Goal: Task Accomplishment & Management: Manage account settings

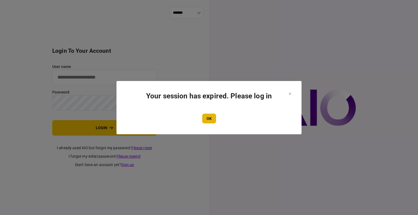
type input "****"
click at [205, 119] on button "OK" at bounding box center [209, 119] width 14 height 10
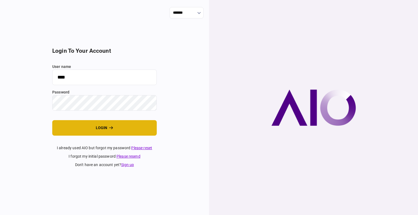
click at [83, 130] on button "login" at bounding box center [104, 128] width 105 height 16
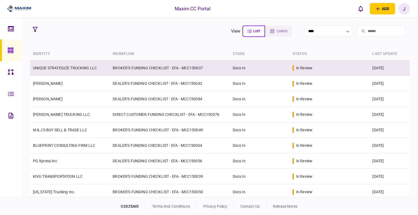
click at [70, 67] on link "UNIQUE STRATEGIZE TRUCKING LLC" at bounding box center [65, 68] width 64 height 4
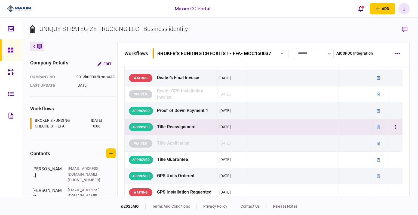
scroll to position [327, 0]
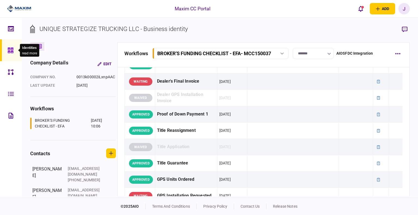
click at [11, 50] on icon at bounding box center [11, 50] width 6 height 6
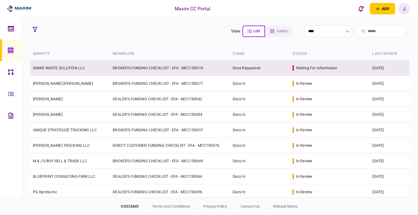
click at [62, 67] on link "SAMIR WASTE SOLUTION LLC" at bounding box center [59, 68] width 52 height 4
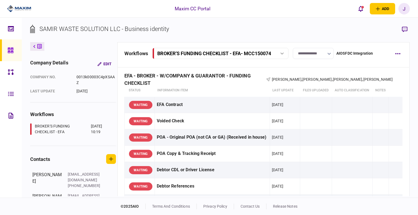
click at [320, 53] on input "**********" at bounding box center [313, 53] width 41 height 11
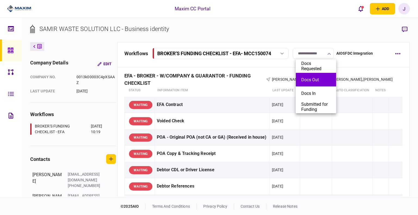
click at [310, 82] on button "Docs Out" at bounding box center [315, 79] width 29 height 5
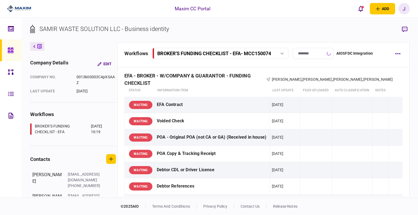
type input "********"
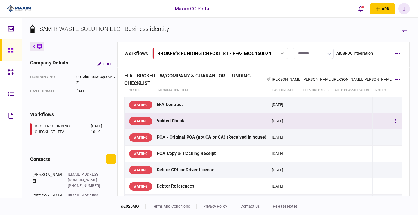
scroll to position [54, 0]
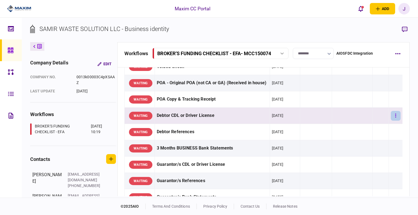
click at [391, 121] on button "button" at bounding box center [396, 116] width 10 height 10
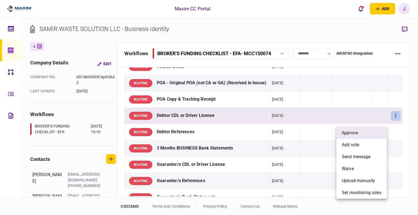
click at [369, 135] on li "approve" at bounding box center [361, 133] width 50 height 12
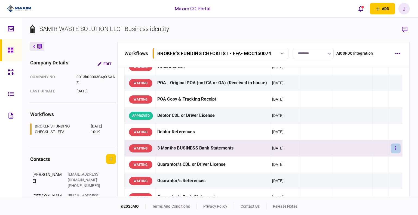
click at [391, 152] on button "button" at bounding box center [396, 149] width 10 height 10
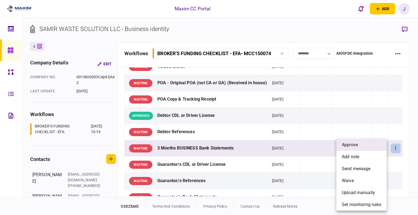
click at [360, 147] on li "approve" at bounding box center [361, 145] width 50 height 12
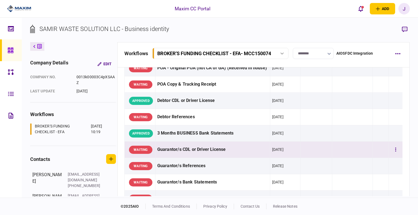
scroll to position [82, 0]
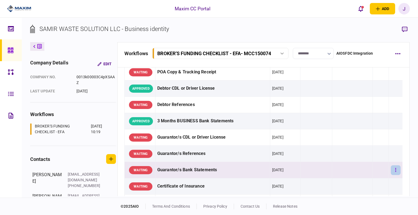
click at [391, 175] on button "button" at bounding box center [396, 170] width 10 height 10
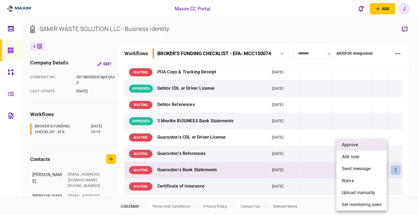
click at [373, 148] on li "approve" at bounding box center [361, 145] width 50 height 12
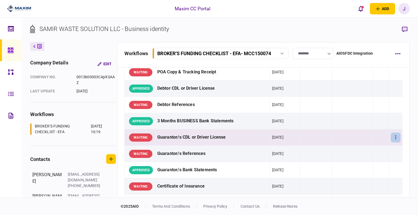
click at [393, 143] on button "button" at bounding box center [396, 138] width 10 height 10
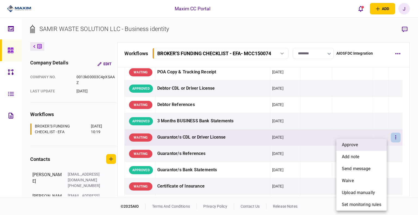
click at [358, 143] on span "approve" at bounding box center [350, 145] width 16 height 7
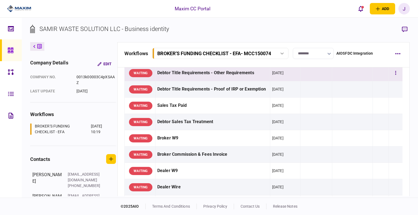
scroll to position [245, 0]
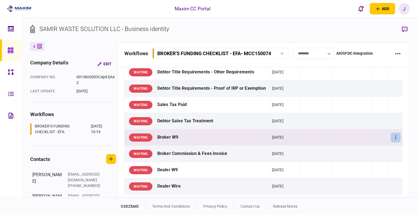
click at [394, 143] on button "button" at bounding box center [396, 138] width 10 height 10
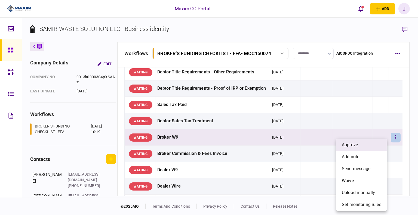
click at [367, 146] on li "approve" at bounding box center [361, 145] width 50 height 12
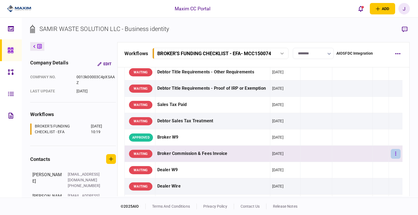
click at [395, 156] on icon "button" at bounding box center [395, 153] width 1 height 5
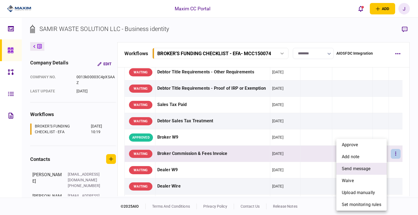
click at [364, 168] on span "send message" at bounding box center [356, 169] width 29 height 7
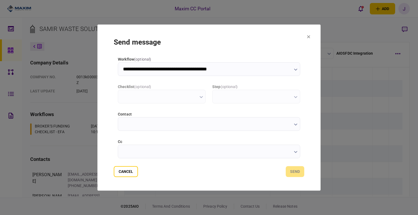
type input "**********"
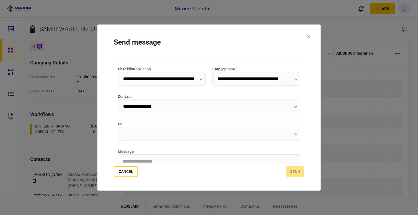
scroll to position [27, 0]
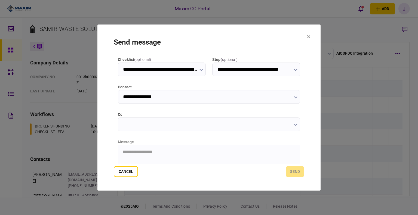
click at [222, 127] on input "cc" at bounding box center [209, 125] width 182 height 14
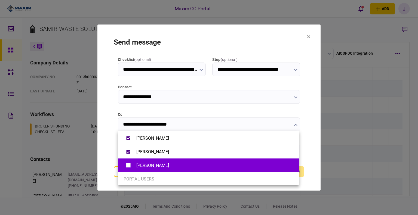
type input "**********"
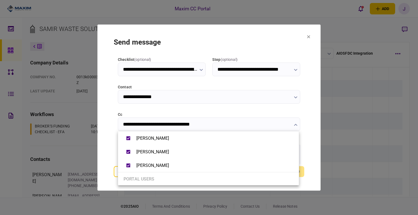
click at [110, 145] on div at bounding box center [209, 107] width 418 height 215
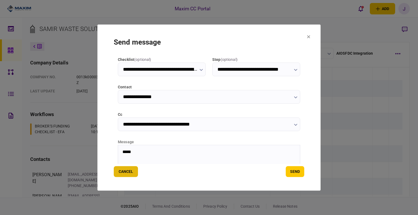
click at [125, 174] on button "Cancel" at bounding box center [126, 171] width 24 height 11
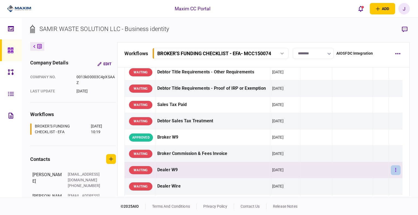
click at [391, 175] on button "button" at bounding box center [396, 170] width 10 height 10
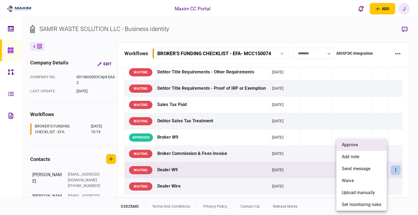
click at [360, 148] on li "approve" at bounding box center [361, 145] width 50 height 12
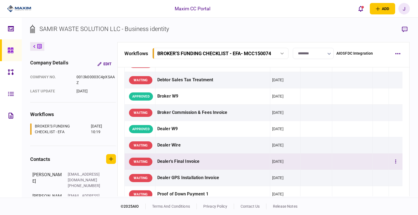
scroll to position [299, 0]
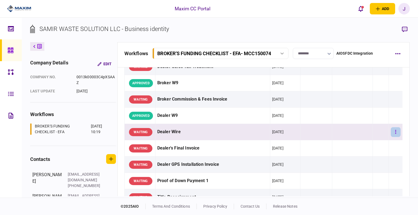
click at [394, 137] on button "button" at bounding box center [396, 132] width 10 height 10
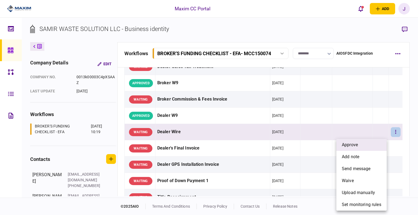
click at [358, 142] on li "approve" at bounding box center [361, 145] width 50 height 12
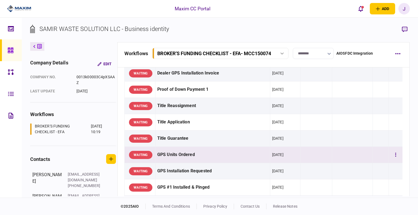
scroll to position [408, 0]
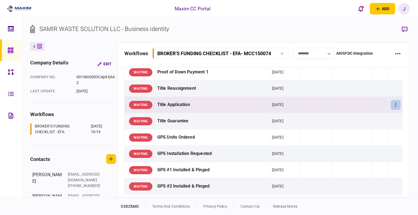
click at [391, 109] on button "button" at bounding box center [396, 105] width 10 height 10
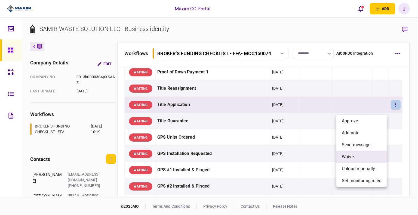
click at [355, 156] on li "waive" at bounding box center [361, 157] width 50 height 12
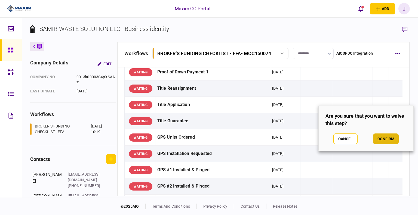
click at [379, 139] on button "confirm" at bounding box center [386, 139] width 26 height 11
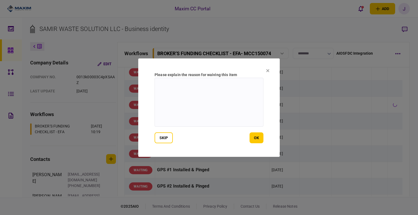
click at [183, 119] on textarea at bounding box center [209, 102] width 109 height 49
type textarea "**********"
click at [263, 136] on button "ok" at bounding box center [257, 138] width 14 height 11
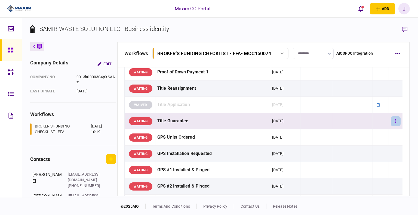
click at [391, 126] on button "button" at bounding box center [396, 121] width 10 height 10
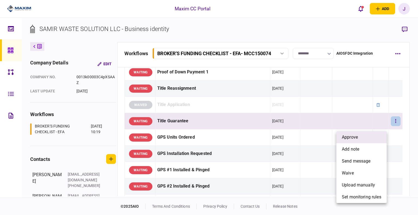
click at [373, 136] on li "approve" at bounding box center [361, 137] width 50 height 12
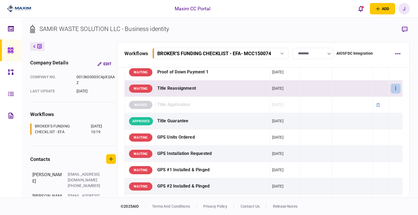
click at [393, 93] on button "button" at bounding box center [396, 89] width 10 height 10
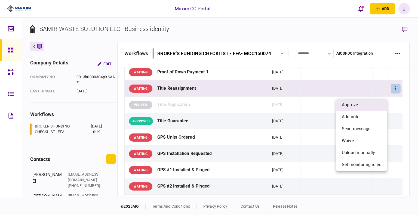
click at [376, 107] on li "approve" at bounding box center [361, 105] width 50 height 12
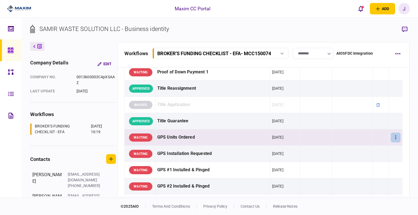
click at [391, 143] on button "button" at bounding box center [396, 138] width 10 height 10
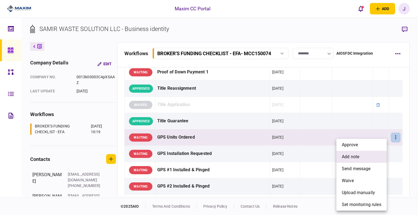
click at [358, 159] on span "add note" at bounding box center [350, 157] width 17 height 7
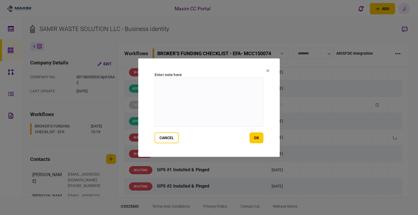
click at [218, 106] on textarea at bounding box center [209, 102] width 109 height 49
type textarea "**********"
click at [259, 138] on button "ok" at bounding box center [257, 138] width 14 height 11
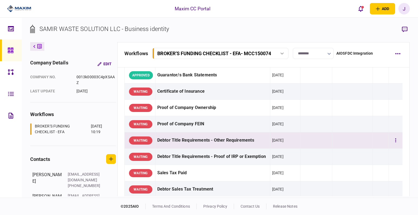
scroll to position [191, 0]
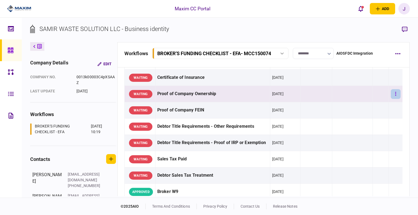
click at [395, 97] on icon "button" at bounding box center [395, 93] width 1 height 5
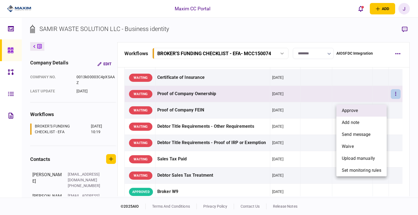
click at [370, 112] on li "approve" at bounding box center [361, 111] width 50 height 12
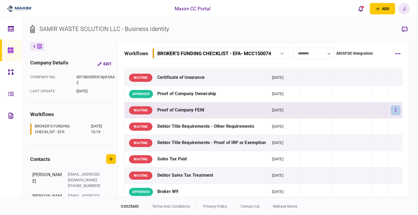
click at [391, 113] on button "button" at bounding box center [396, 111] width 10 height 10
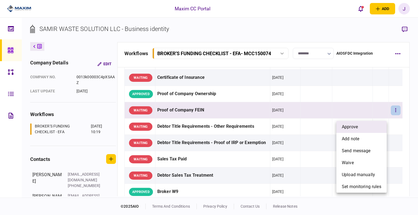
click at [374, 126] on li "approve" at bounding box center [361, 127] width 50 height 12
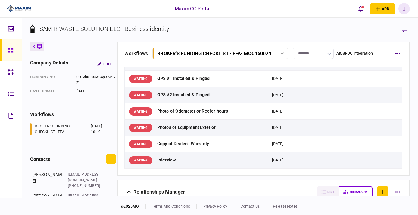
scroll to position [490, 0]
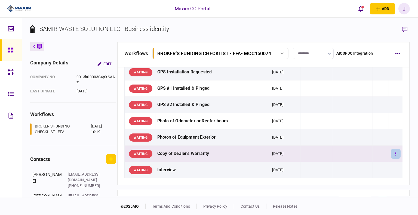
click at [392, 158] on button "button" at bounding box center [396, 154] width 10 height 10
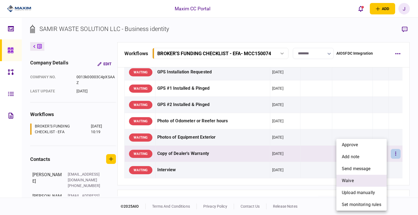
click at [352, 179] on span "waive" at bounding box center [348, 181] width 12 height 7
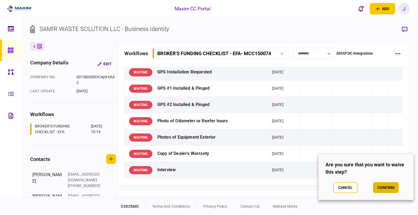
click at [376, 187] on button "confirm" at bounding box center [386, 187] width 26 height 11
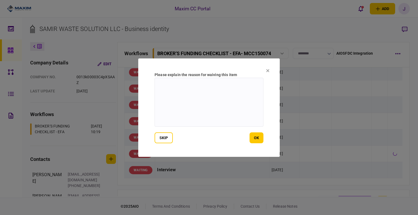
drag, startPoint x: 218, startPoint y: 116, endPoint x: 252, endPoint y: 109, distance: 34.5
click at [218, 116] on textarea at bounding box center [209, 102] width 109 height 49
type textarea "*"
type textarea "***"
click at [253, 141] on button "ok" at bounding box center [257, 138] width 14 height 11
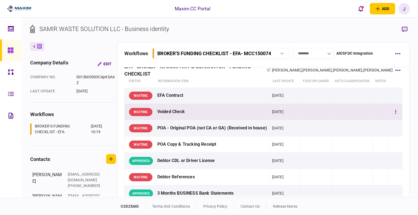
scroll to position [0, 0]
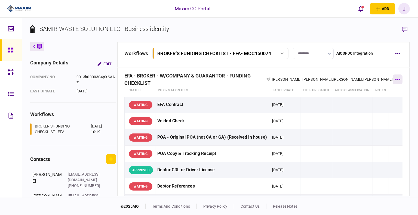
click at [397, 78] on button "button" at bounding box center [398, 80] width 10 height 10
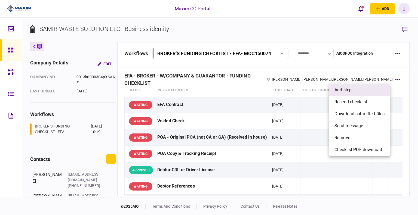
click at [363, 91] on li "add step" at bounding box center [359, 90] width 61 height 12
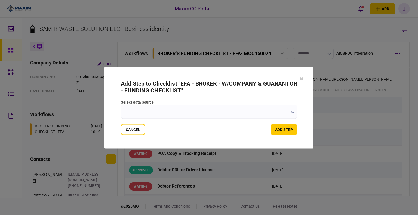
click at [232, 104] on label "select data source" at bounding box center [209, 102] width 176 height 6
click at [232, 105] on input "select data source" at bounding box center [209, 112] width 176 height 14
click at [241, 109] on input "select data source" at bounding box center [209, 112] width 176 height 14
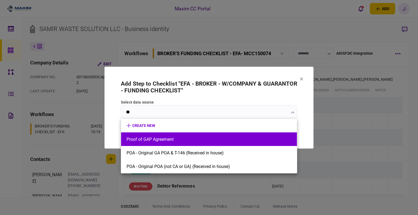
click at [168, 136] on li "Proof of GAP Agreement" at bounding box center [209, 140] width 176 height 14
type input "**********"
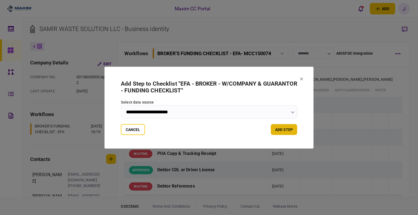
click at [285, 130] on button "add step" at bounding box center [284, 129] width 26 height 11
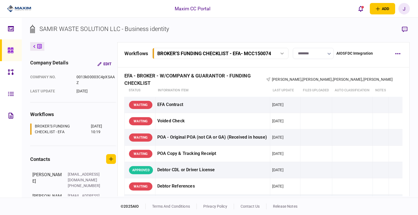
click at [8, 51] on icon at bounding box center [11, 50] width 6 height 6
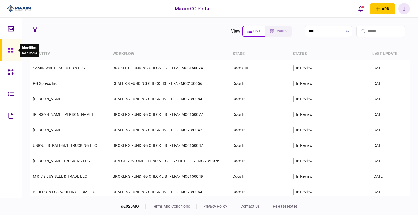
click at [8, 49] on icon at bounding box center [11, 50] width 6 height 6
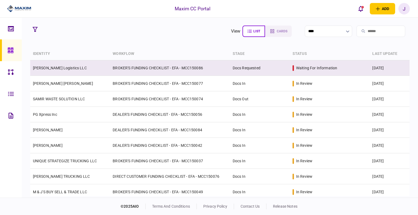
click at [54, 67] on link "[PERSON_NAME] Logistics LLC" at bounding box center [60, 68] width 54 height 4
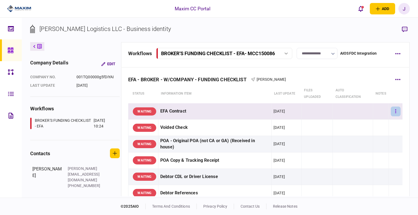
click at [395, 111] on icon "button" at bounding box center [395, 111] width 1 height 5
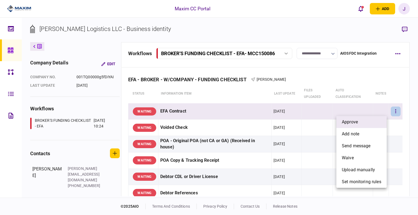
click at [366, 121] on li "approve" at bounding box center [361, 122] width 50 height 12
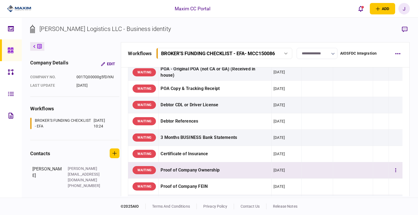
scroll to position [82, 0]
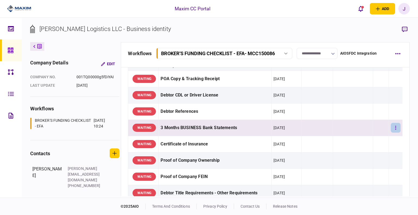
click at [394, 128] on button "button" at bounding box center [396, 128] width 10 height 10
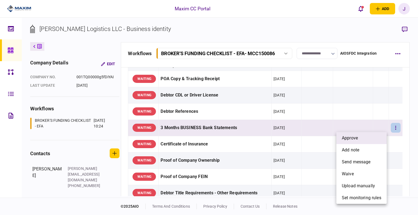
click at [367, 142] on li "approve" at bounding box center [361, 138] width 50 height 12
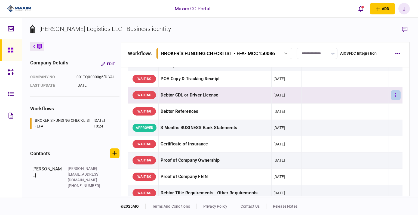
click at [396, 94] on button "button" at bounding box center [396, 95] width 10 height 10
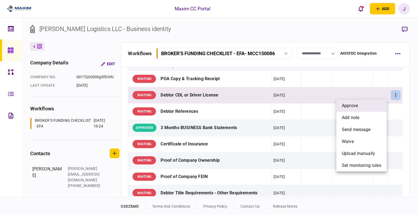
click at [364, 107] on li "approve" at bounding box center [361, 106] width 50 height 12
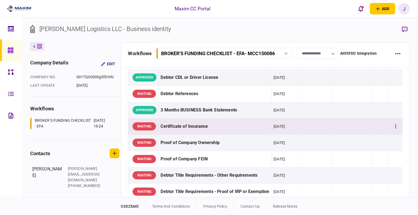
scroll to position [109, 0]
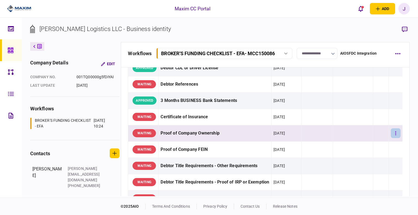
click at [395, 131] on icon "button" at bounding box center [395, 133] width 1 height 5
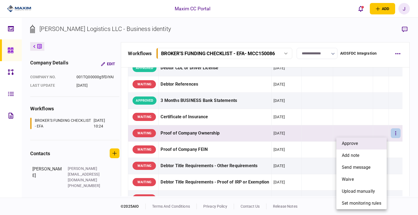
click at [367, 141] on li "approve" at bounding box center [361, 144] width 50 height 12
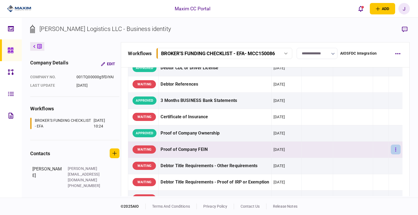
click at [391, 148] on button "button" at bounding box center [396, 150] width 10 height 10
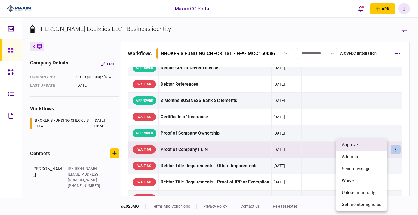
click at [372, 145] on li "approve" at bounding box center [361, 145] width 50 height 12
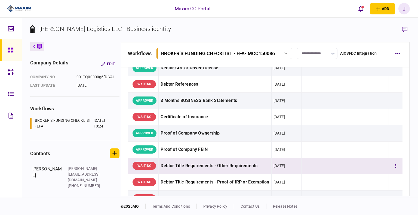
scroll to position [136, 0]
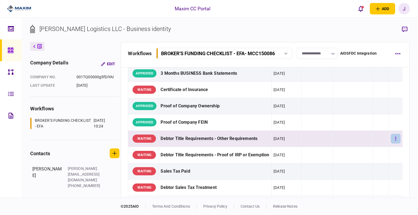
click at [395, 139] on icon "button" at bounding box center [395, 138] width 1 height 5
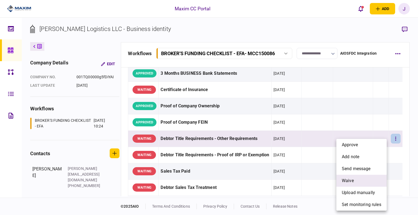
click at [366, 176] on li "waive" at bounding box center [361, 181] width 50 height 12
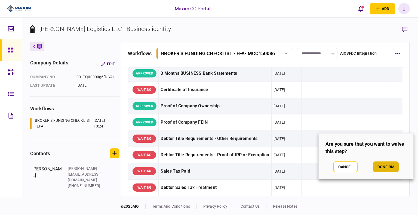
click at [387, 166] on button "confirm" at bounding box center [386, 167] width 26 height 11
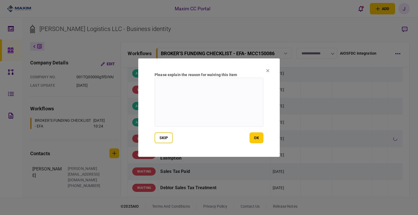
click at [221, 108] on textarea at bounding box center [209, 102] width 109 height 49
type textarea "*"
type textarea "*********"
click at [260, 139] on button "ok" at bounding box center [257, 138] width 14 height 11
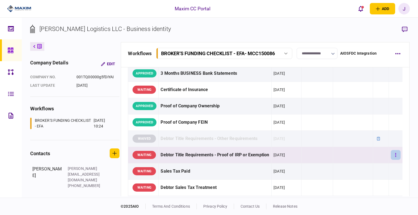
click at [391, 157] on button "button" at bounding box center [396, 155] width 10 height 10
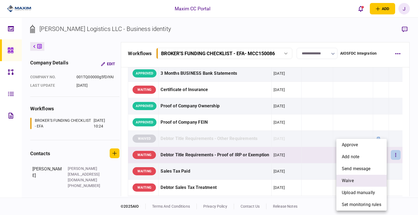
click at [353, 178] on span "waive" at bounding box center [348, 181] width 12 height 7
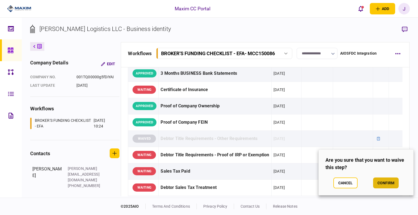
click at [388, 184] on button "confirm" at bounding box center [386, 183] width 26 height 11
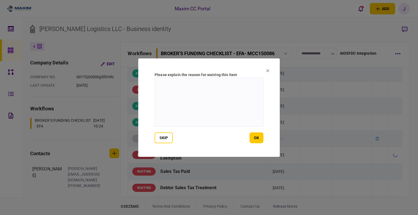
click at [217, 107] on textarea at bounding box center [209, 102] width 109 height 49
paste textarea "*********"
type textarea "*********"
click at [251, 135] on button "ok" at bounding box center [257, 138] width 14 height 11
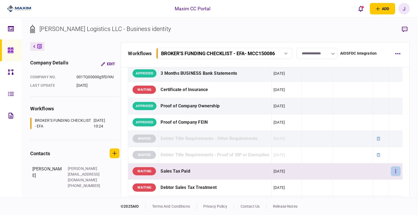
click at [394, 174] on button "button" at bounding box center [396, 172] width 10 height 10
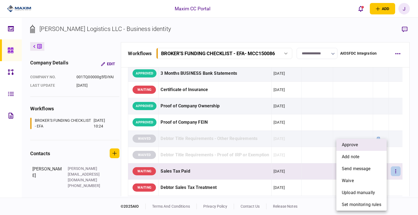
click at [354, 150] on li "approve" at bounding box center [361, 145] width 50 height 12
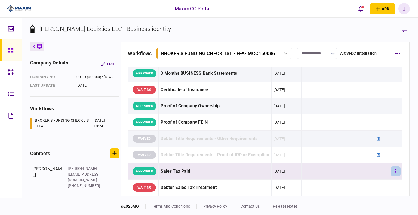
click at [395, 173] on icon "button" at bounding box center [395, 171] width 1 height 5
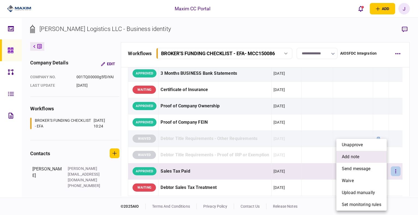
click at [355, 159] on span "add note" at bounding box center [350, 157] width 17 height 7
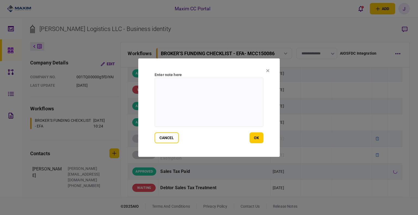
click at [196, 103] on textarea at bounding box center [209, 102] width 109 height 49
paste textarea "*********"
type textarea "*********"
click at [256, 138] on button "ok" at bounding box center [257, 138] width 14 height 11
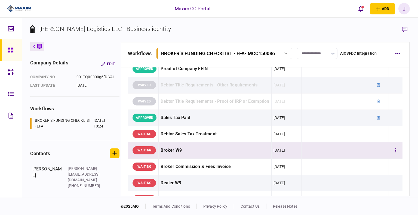
scroll to position [191, 0]
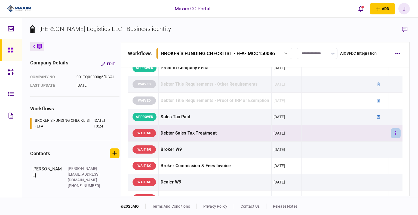
click at [391, 136] on button "button" at bounding box center [396, 133] width 10 height 10
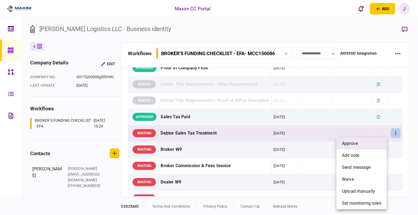
click at [371, 140] on li "approve" at bounding box center [361, 144] width 50 height 12
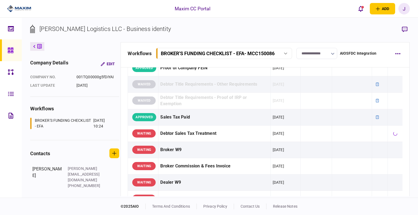
click at [372, 140] on td at bounding box center [380, 133] width 16 height 16
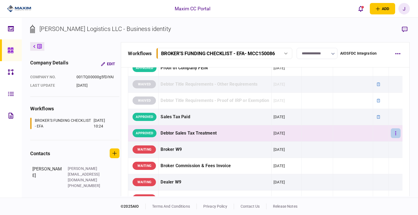
click at [394, 135] on button "button" at bounding box center [396, 133] width 10 height 10
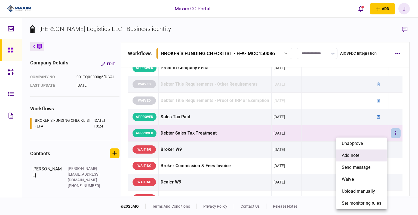
click at [364, 156] on li "add note" at bounding box center [361, 156] width 50 height 12
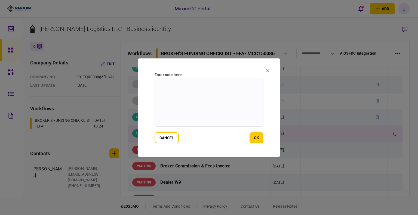
click at [209, 112] on textarea at bounding box center [209, 102] width 109 height 49
type textarea "**********"
click at [260, 139] on button "ok" at bounding box center [257, 138] width 14 height 11
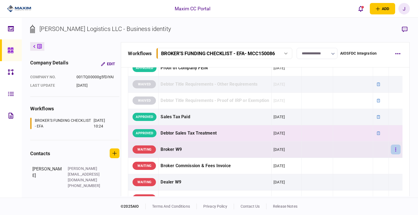
click at [391, 148] on button "button" at bounding box center [396, 150] width 10 height 10
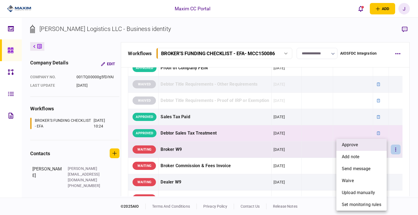
click at [352, 143] on span "approve" at bounding box center [350, 145] width 16 height 7
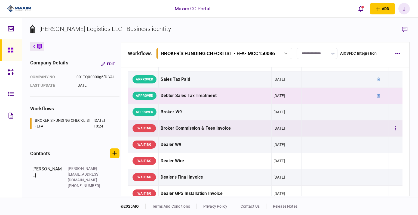
scroll to position [245, 0]
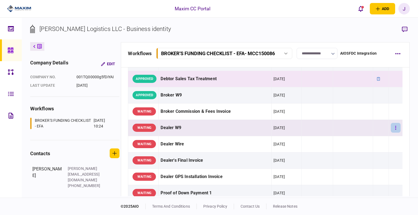
click at [393, 128] on button "button" at bounding box center [396, 128] width 10 height 10
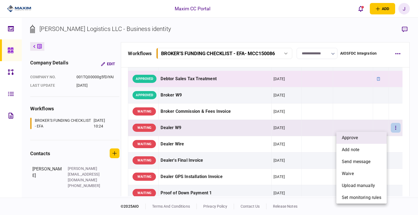
click at [349, 139] on span "approve" at bounding box center [350, 138] width 16 height 7
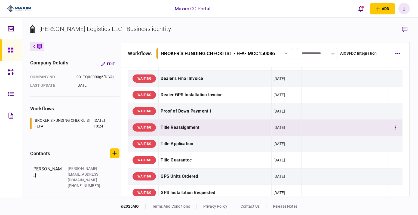
scroll to position [327, 0]
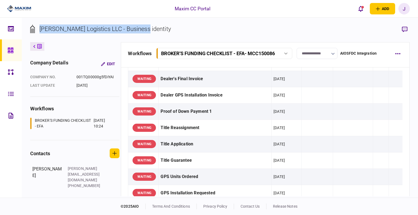
drag, startPoint x: 171, startPoint y: 35, endPoint x: 41, endPoint y: 29, distance: 130.2
click at [41, 29] on section "[PERSON_NAME] Logistics LLC - Business identity" at bounding box center [220, 33] width 380 height 18
click at [55, 29] on div "[PERSON_NAME] Logistics LLC - Business identity" at bounding box center [104, 28] width 131 height 9
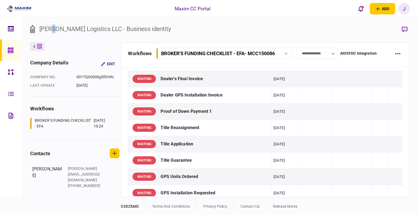
click at [55, 29] on div "[PERSON_NAME] Logistics LLC - Business identity" at bounding box center [104, 28] width 131 height 9
click at [56, 29] on div "[PERSON_NAME] Logistics LLC - Business identity" at bounding box center [104, 28] width 131 height 9
click at [65, 30] on div "[PERSON_NAME] Logistics LLC - Business identity" at bounding box center [104, 28] width 131 height 9
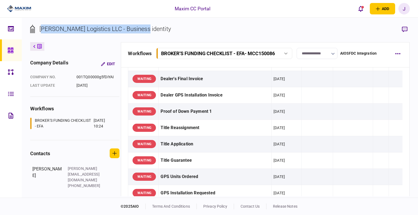
drag, startPoint x: 152, startPoint y: 28, endPoint x: 42, endPoint y: 28, distance: 110.2
click at [42, 28] on section "[PERSON_NAME] Logistics LLC - Business identity" at bounding box center [220, 33] width 380 height 18
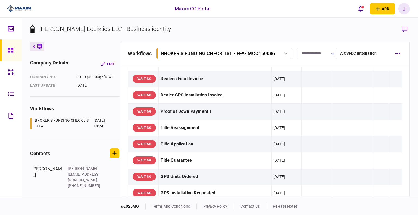
click at [40, 27] on div "[PERSON_NAME] Logistics LLC - Business identity" at bounding box center [104, 28] width 131 height 9
click at [66, 29] on div "[PERSON_NAME] Logistics LLC - Business identity" at bounding box center [104, 28] width 131 height 9
click at [85, 30] on div "[PERSON_NAME] Logistics LLC - Business identity" at bounding box center [104, 28] width 131 height 9
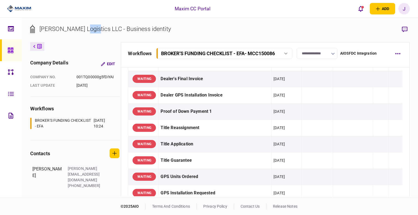
click at [85, 30] on div "[PERSON_NAME] Logistics LLC - Business identity" at bounding box center [104, 28] width 131 height 9
click at [103, 31] on div "[PERSON_NAME] Logistics LLC - Business identity" at bounding box center [104, 28] width 131 height 9
click at [133, 31] on div "[PERSON_NAME] Logistics LLC - Business identity" at bounding box center [104, 28] width 131 height 9
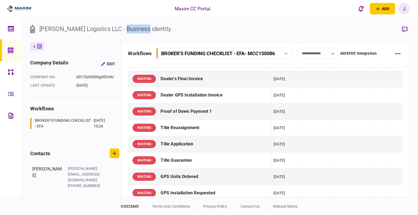
click at [133, 31] on div "[PERSON_NAME] Logistics LLC - Business identity" at bounding box center [104, 28] width 131 height 9
click at [145, 30] on section "[PERSON_NAME] Logistics LLC - Business identity" at bounding box center [220, 33] width 380 height 18
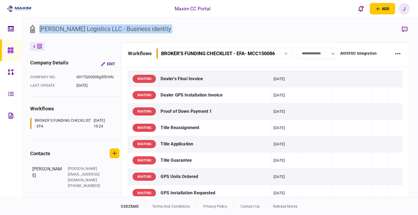
drag, startPoint x: 145, startPoint y: 30, endPoint x: 41, endPoint y: 26, distance: 103.5
click at [41, 26] on section "[PERSON_NAME] Logistics LLC - Business identity" at bounding box center [220, 33] width 380 height 18
click at [12, 52] on icon at bounding box center [11, 50] width 6 height 6
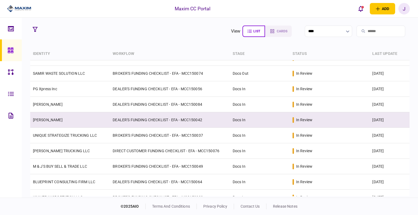
scroll to position [54, 0]
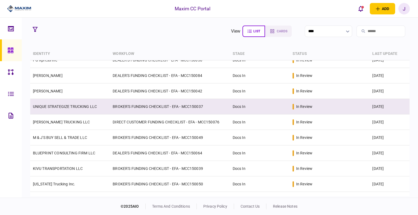
click at [50, 103] on td "UNIQUE STRATEGIZE TRUCKING LLC" at bounding box center [70, 107] width 80 height 16
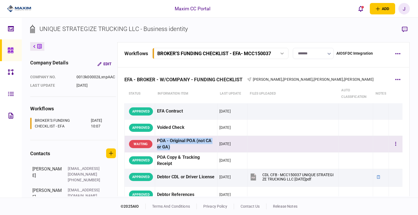
drag, startPoint x: 159, startPoint y: 139, endPoint x: 207, endPoint y: 149, distance: 48.9
click at [212, 149] on td "POA - Original POA (not CA or GA)" at bounding box center [186, 144] width 62 height 17
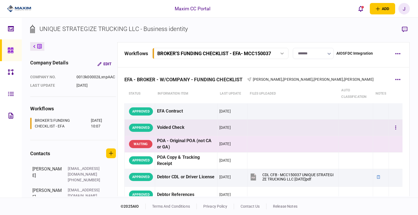
click at [204, 120] on td "Voided Check" at bounding box center [186, 128] width 62 height 16
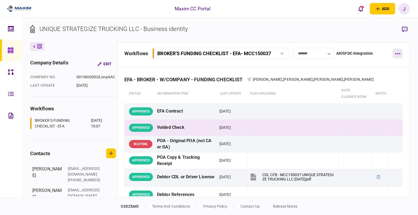
click at [395, 54] on button "button" at bounding box center [398, 54] width 10 height 10
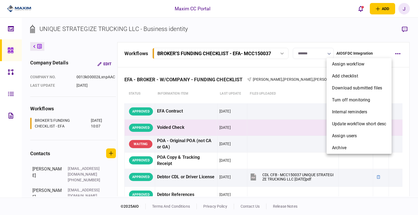
click at [339, 31] on div at bounding box center [209, 107] width 418 height 215
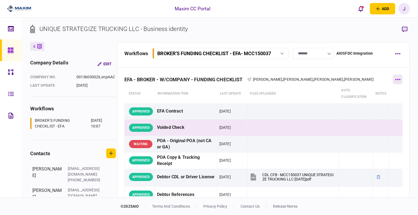
click at [394, 77] on button "button" at bounding box center [398, 80] width 10 height 10
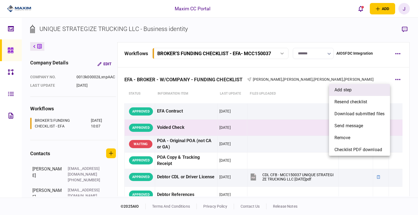
click at [347, 88] on span "add step" at bounding box center [342, 90] width 17 height 7
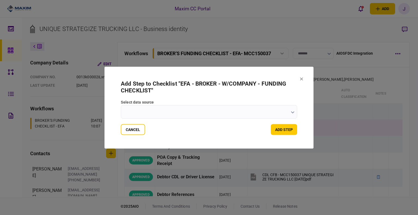
click at [162, 109] on input "select data source" at bounding box center [209, 112] width 176 height 14
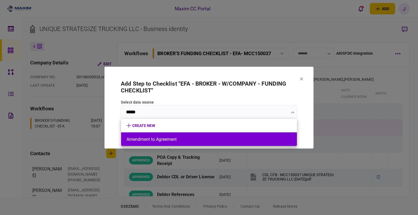
click at [161, 136] on li "Amendment to Agreement" at bounding box center [209, 140] width 176 height 14
type input "**********"
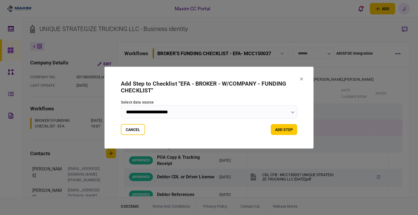
click at [285, 135] on section "**********" at bounding box center [209, 108] width 209 height 82
click at [282, 132] on button "add step" at bounding box center [284, 129] width 26 height 11
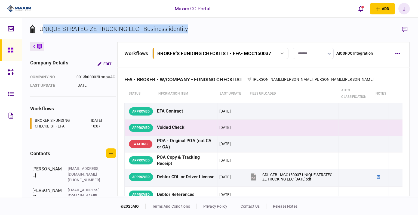
drag, startPoint x: 195, startPoint y: 29, endPoint x: 42, endPoint y: 30, distance: 153.2
click at [42, 30] on section "UNIQUE STRATEGIZE TRUCKING LLC - Business identity" at bounding box center [220, 33] width 380 height 18
click at [135, 27] on div "UNIQUE STRATEGIZE TRUCKING LLC - Business identity" at bounding box center [113, 28] width 149 height 9
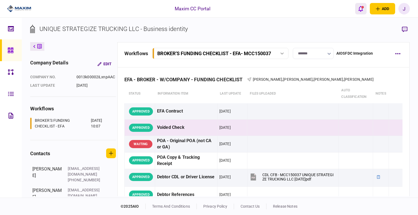
click at [361, 11] on icon "open notifications list" at bounding box center [360, 9] width 5 height 6
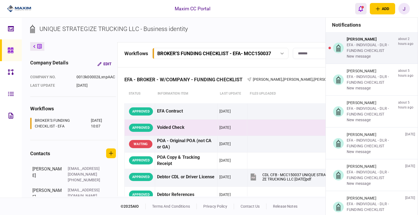
click at [361, 11] on icon "open notifications list" at bounding box center [360, 9] width 5 height 6
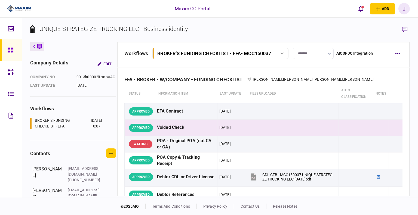
click at [237, 32] on section "UNIQUE STRATEGIZE TRUCKING LLC - Business identity" at bounding box center [220, 33] width 380 height 18
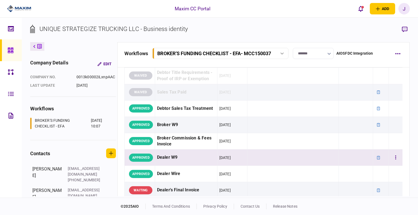
scroll to position [272, 0]
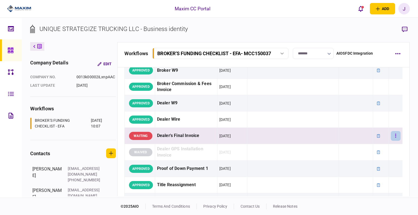
click at [395, 136] on button "button" at bounding box center [396, 136] width 10 height 10
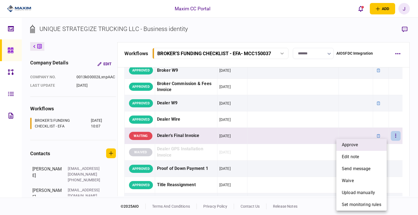
click at [357, 143] on span "approve" at bounding box center [350, 145] width 16 height 7
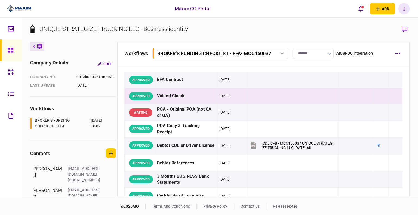
scroll to position [27, 0]
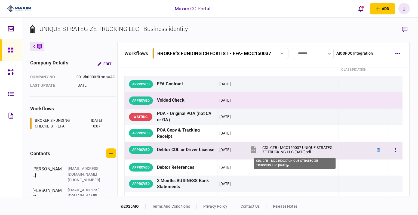
click at [285, 153] on div "CDL CFB - MCC150037 UNIQUE STRATEGIZE TRUCKING LLC [DATE]pdf" at bounding box center [298, 150] width 72 height 9
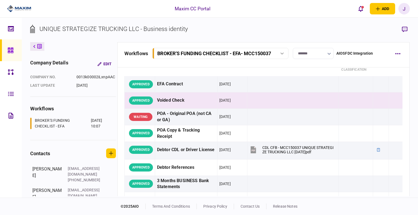
click at [2, 53] on link at bounding box center [11, 50] width 22 height 22
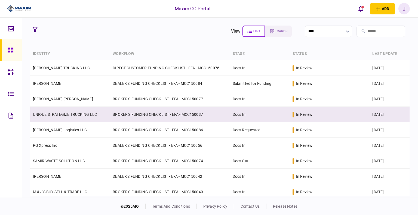
click at [54, 112] on link "UNIQUE STRATEGIZE TRUCKING LLC" at bounding box center [65, 114] width 64 height 4
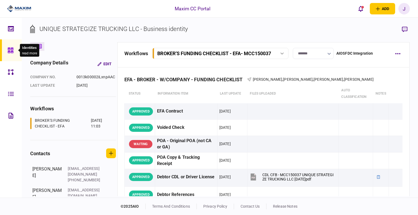
click at [11, 50] on icon at bounding box center [11, 50] width 6 height 6
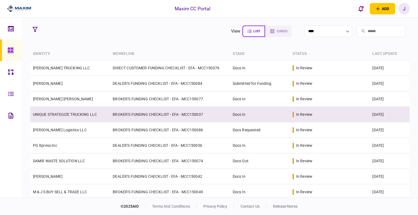
click at [54, 116] on link "UNIQUE STRATEGIZE TRUCKING LLC" at bounding box center [65, 114] width 64 height 4
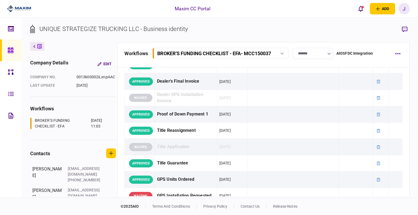
scroll to position [517, 0]
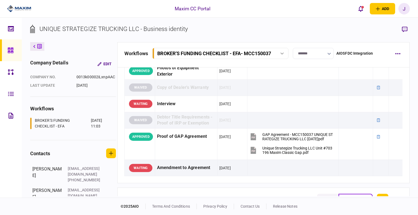
click at [13, 52] on icon at bounding box center [10, 50] width 5 height 5
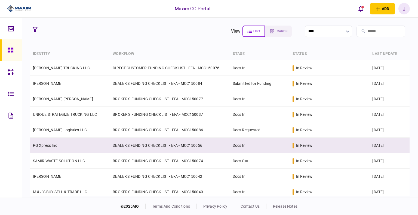
scroll to position [27, 0]
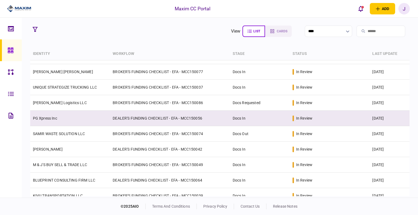
click at [55, 123] on td "PG Xpress Inc" at bounding box center [70, 119] width 80 height 16
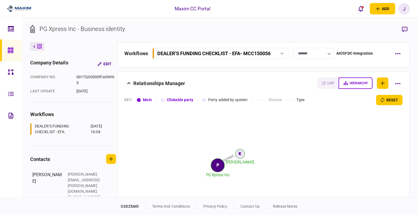
scroll to position [975, 0]
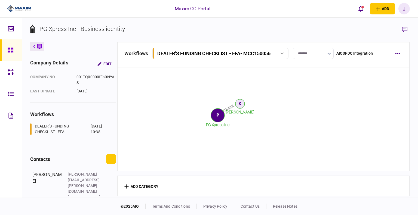
click at [21, 56] on link at bounding box center [11, 50] width 22 height 22
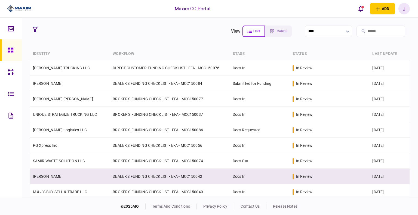
click at [58, 176] on link "[PERSON_NAME]" at bounding box center [48, 176] width 30 height 4
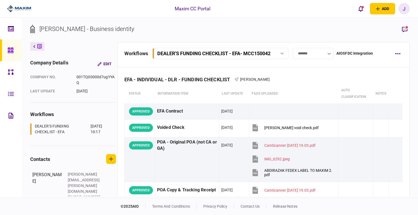
click at [18, 54] on link at bounding box center [11, 50] width 22 height 22
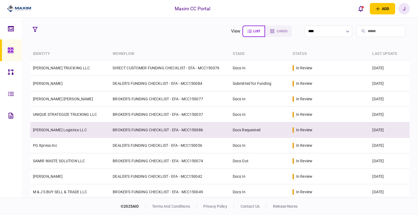
click at [45, 132] on link "[PERSON_NAME] Logistics LLC" at bounding box center [60, 130] width 54 height 4
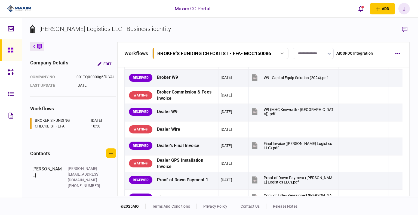
scroll to position [381, 0]
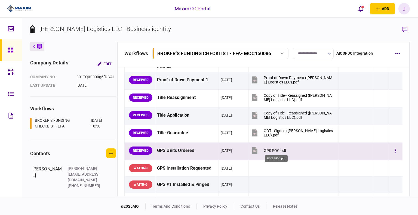
click at [277, 150] on div "GPS POC.pdf" at bounding box center [275, 151] width 23 height 4
click at [392, 150] on button "button" at bounding box center [396, 151] width 10 height 10
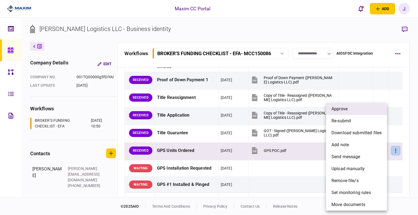
click at [351, 109] on li "approve" at bounding box center [356, 109] width 61 height 12
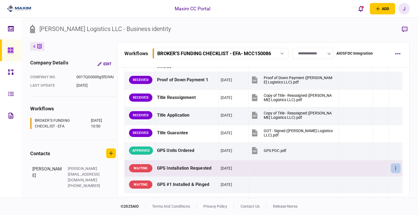
click at [391, 168] on button "button" at bounding box center [396, 169] width 10 height 10
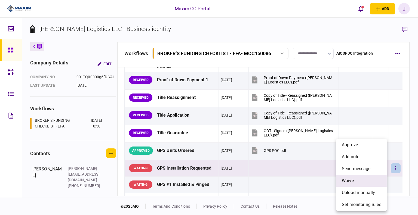
click at [361, 178] on li "waive" at bounding box center [361, 181] width 50 height 12
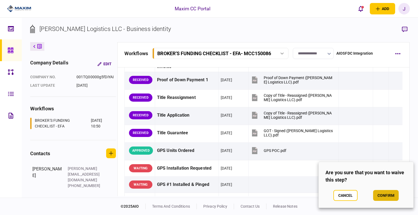
click at [383, 195] on button "confirm" at bounding box center [386, 195] width 26 height 11
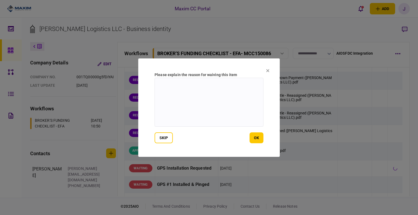
click at [223, 104] on textarea at bounding box center [209, 102] width 109 height 49
type textarea "*"
type textarea "**********"
click at [255, 138] on button "ok" at bounding box center [257, 138] width 14 height 11
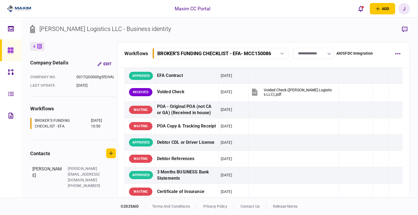
scroll to position [0, 0]
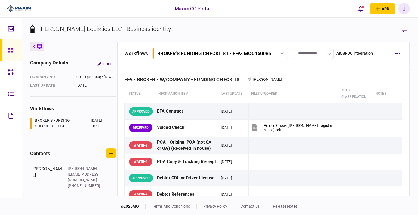
click at [7, 52] on link at bounding box center [11, 50] width 22 height 22
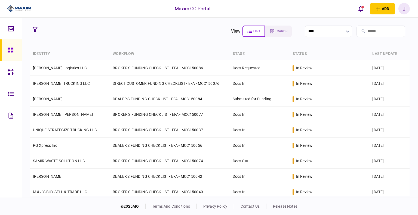
click at [107, 27] on section "view list cards ****" at bounding box center [220, 31] width 380 height 14
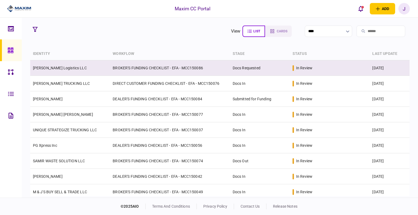
click at [51, 70] on link "[PERSON_NAME] Logistics LLC" at bounding box center [60, 68] width 54 height 4
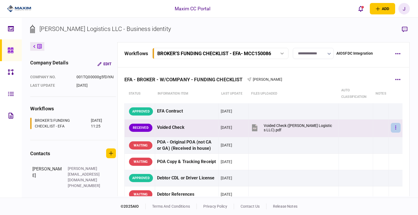
click at [394, 130] on button "button" at bounding box center [396, 128] width 10 height 10
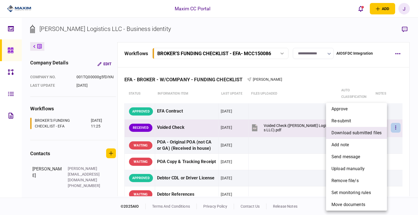
click at [362, 131] on span "download submitted files" at bounding box center [356, 133] width 50 height 7
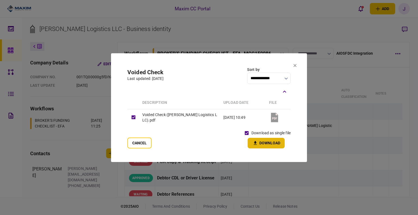
click at [258, 140] on button "Download" at bounding box center [266, 143] width 37 height 11
click at [220, 66] on section "**********" at bounding box center [209, 107] width 196 height 109
click at [296, 67] on icon at bounding box center [295, 65] width 3 height 3
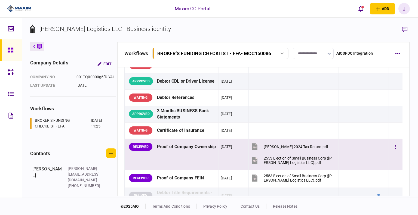
scroll to position [109, 0]
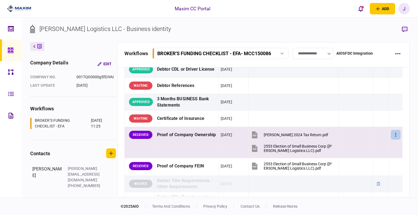
click at [391, 137] on button "button" at bounding box center [396, 135] width 10 height 10
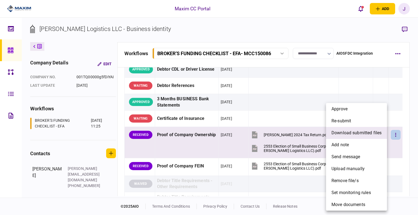
click at [354, 136] on span "download submitted files" at bounding box center [356, 133] width 50 height 7
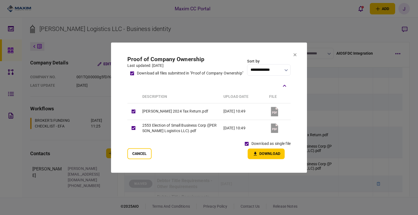
click at [264, 156] on button "Download" at bounding box center [266, 154] width 37 height 11
click at [295, 54] on icon at bounding box center [295, 54] width 3 height 3
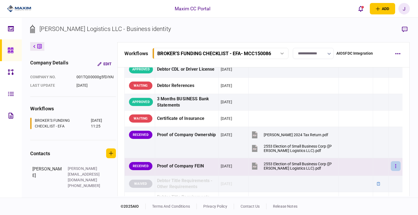
click at [392, 167] on button "button" at bounding box center [396, 166] width 10 height 10
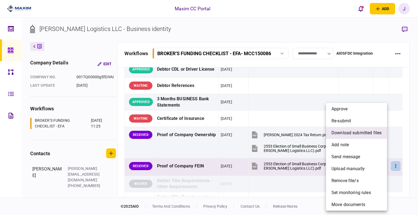
click at [362, 133] on span "download submitted files" at bounding box center [356, 133] width 50 height 7
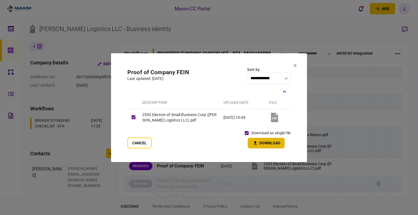
click at [266, 146] on button "Download" at bounding box center [266, 143] width 37 height 11
click at [297, 64] on section "**********" at bounding box center [209, 107] width 196 height 109
click at [298, 64] on section "**********" at bounding box center [209, 107] width 196 height 109
click at [297, 67] on section "**********" at bounding box center [209, 107] width 196 height 109
click at [295, 66] on icon at bounding box center [295, 65] width 3 height 3
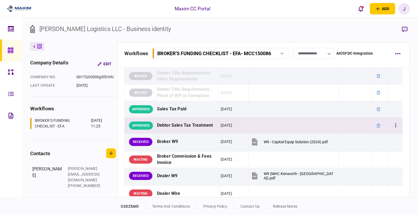
scroll to position [218, 0]
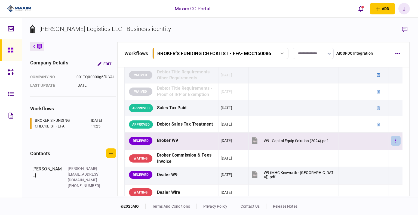
click at [396, 140] on button "button" at bounding box center [396, 141] width 10 height 10
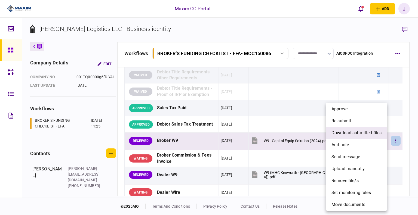
click at [361, 133] on span "download submitted files" at bounding box center [356, 133] width 50 height 7
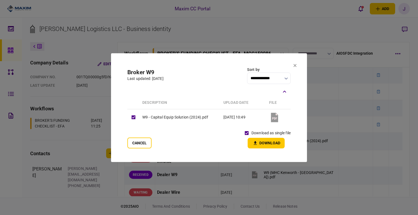
click at [276, 151] on section "**********" at bounding box center [209, 107] width 196 height 109
click at [262, 143] on button "Download" at bounding box center [266, 143] width 37 height 11
drag, startPoint x: 220, startPoint y: 74, endPoint x: 238, endPoint y: 75, distance: 17.7
click at [220, 74] on div "**********" at bounding box center [208, 75] width 163 height 17
click at [292, 65] on section "**********" at bounding box center [209, 107] width 196 height 109
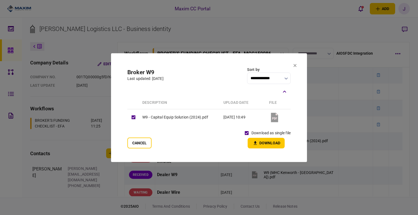
click at [294, 65] on icon at bounding box center [294, 65] width 3 height 3
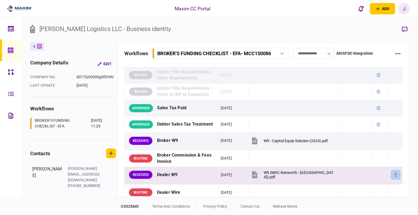
click at [391, 177] on button "button" at bounding box center [396, 175] width 10 height 10
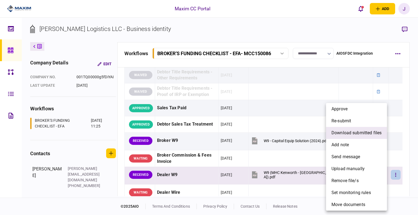
click at [364, 136] on span "download submitted files" at bounding box center [356, 133] width 50 height 7
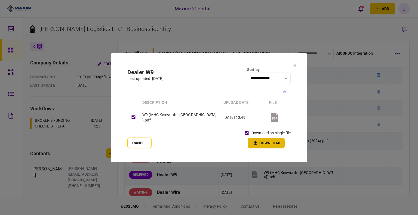
click at [278, 146] on button "Download" at bounding box center [266, 143] width 37 height 11
click at [296, 66] on icon at bounding box center [295, 65] width 3 height 3
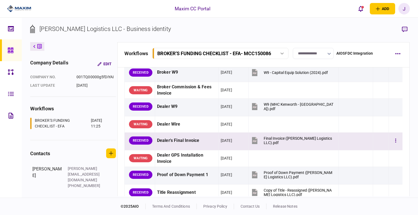
scroll to position [299, 0]
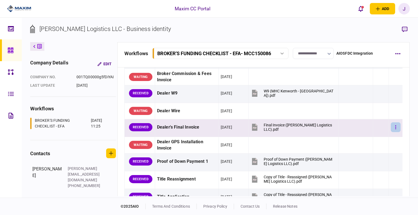
click at [391, 126] on button "button" at bounding box center [396, 127] width 10 height 10
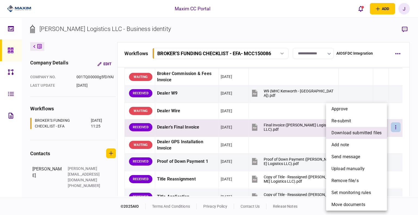
click at [375, 130] on span "download submitted files" at bounding box center [356, 133] width 50 height 7
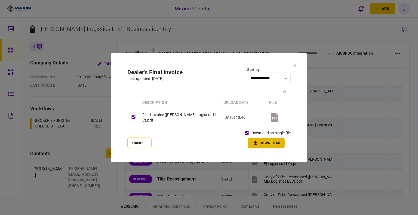
click at [262, 143] on button "Download" at bounding box center [266, 143] width 37 height 11
click at [216, 71] on div "**********" at bounding box center [208, 75] width 163 height 17
click at [294, 67] on icon at bounding box center [295, 65] width 3 height 3
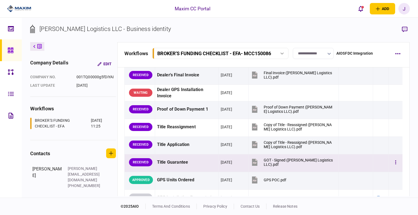
scroll to position [354, 0]
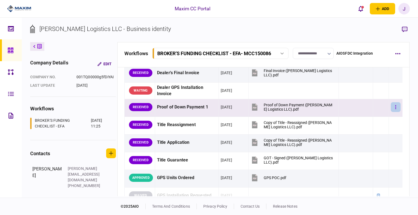
click at [391, 105] on button "button" at bounding box center [396, 107] width 10 height 10
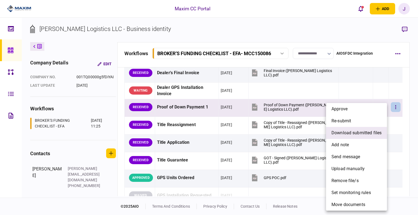
click at [362, 132] on span "download submitted files" at bounding box center [356, 133] width 50 height 7
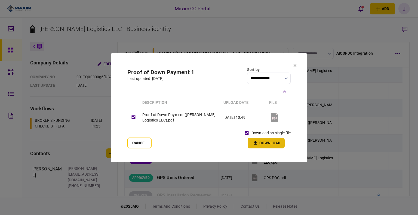
click at [265, 139] on button "Download" at bounding box center [266, 143] width 37 height 11
click at [297, 71] on section "**********" at bounding box center [209, 107] width 196 height 109
click at [297, 66] on section "**********" at bounding box center [209, 107] width 196 height 109
click at [293, 66] on section "**********" at bounding box center [209, 107] width 196 height 109
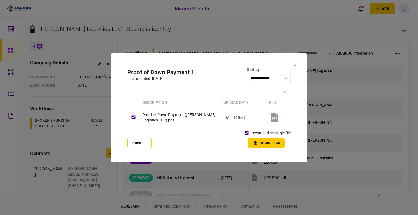
click at [294, 66] on icon at bounding box center [295, 65] width 3 height 3
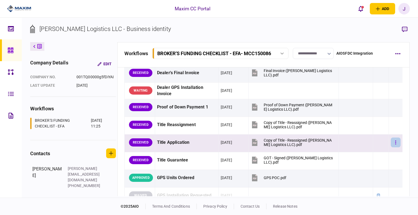
click at [393, 138] on button "button" at bounding box center [396, 143] width 10 height 10
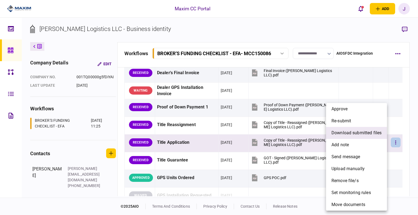
click at [347, 136] on span "download submitted files" at bounding box center [356, 133] width 50 height 7
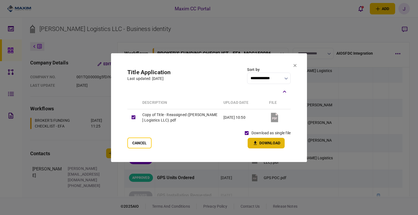
click at [268, 147] on button "Download" at bounding box center [266, 143] width 37 height 11
click at [258, 68] on div "Sort by" at bounding box center [269, 70] width 44 height 6
click at [294, 67] on button at bounding box center [294, 65] width 3 height 4
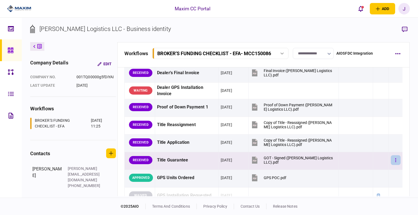
click at [395, 159] on icon "button" at bounding box center [395, 160] width 1 height 4
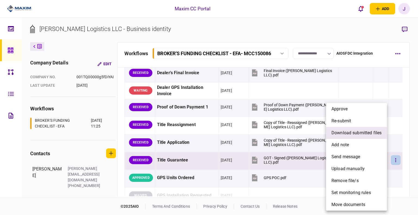
click at [356, 137] on li "download submitted files" at bounding box center [356, 133] width 61 height 12
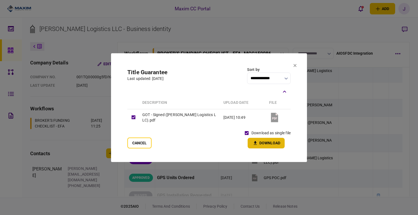
click at [262, 143] on button "Download" at bounding box center [266, 143] width 37 height 11
click at [292, 69] on section "**********" at bounding box center [209, 107] width 196 height 109
click at [296, 65] on icon at bounding box center [294, 65] width 3 height 3
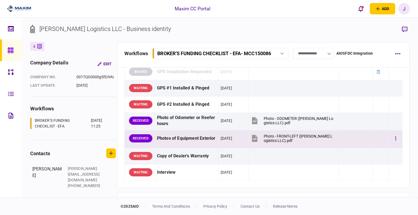
scroll to position [490, 0]
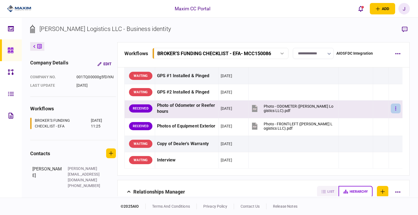
click at [395, 108] on icon "button" at bounding box center [395, 108] width 1 height 4
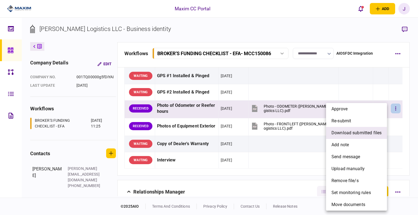
click at [362, 132] on span "download submitted files" at bounding box center [356, 133] width 50 height 7
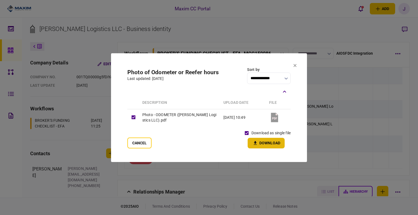
click at [260, 144] on button "Download" at bounding box center [266, 143] width 37 height 11
drag, startPoint x: 143, startPoint y: 142, endPoint x: 148, endPoint y: 140, distance: 4.5
click at [145, 142] on button "Cancel" at bounding box center [139, 143] width 24 height 11
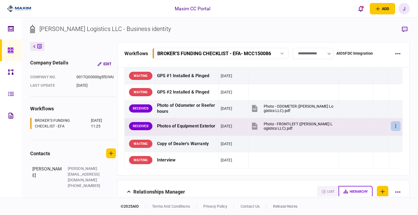
click at [391, 126] on button "button" at bounding box center [396, 126] width 10 height 10
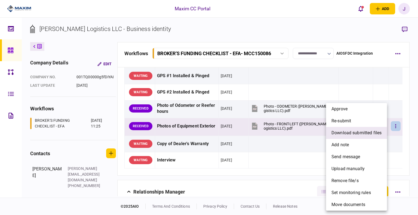
click at [354, 134] on span "download submitted files" at bounding box center [356, 133] width 50 height 7
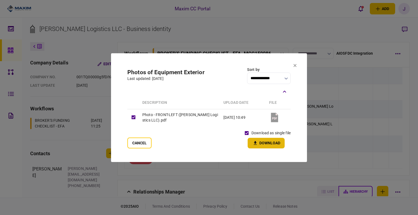
click at [262, 143] on button "Download" at bounding box center [266, 143] width 37 height 11
click at [293, 65] on icon at bounding box center [294, 65] width 3 height 3
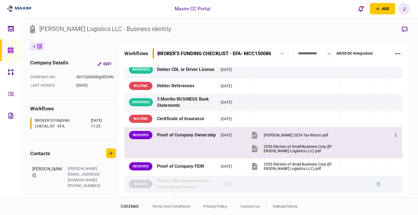
scroll to position [109, 0]
click at [395, 135] on icon "button" at bounding box center [395, 135] width 1 height 5
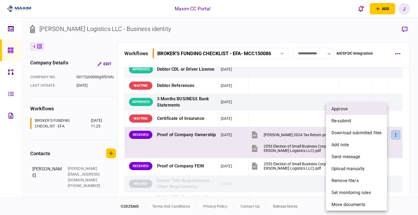
click at [352, 109] on li "approve" at bounding box center [356, 109] width 61 height 12
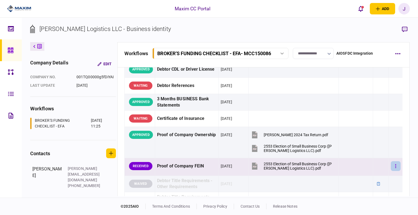
click at [391, 170] on button "button" at bounding box center [396, 166] width 10 height 10
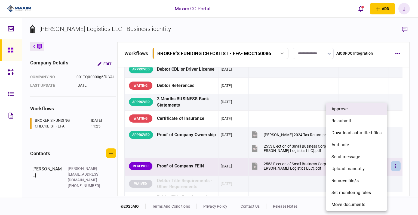
click at [346, 109] on span "approve" at bounding box center [339, 109] width 16 height 7
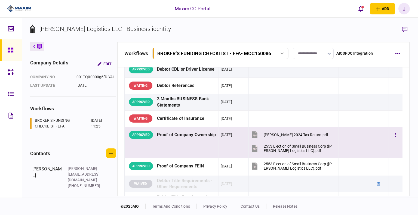
scroll to position [0, 0]
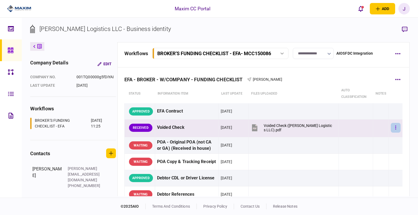
click at [393, 127] on button "button" at bounding box center [396, 128] width 10 height 10
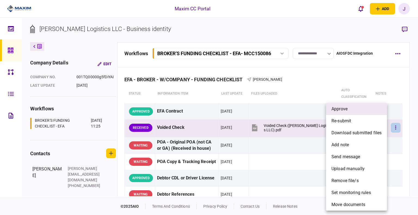
click at [352, 113] on li "approve" at bounding box center [356, 109] width 61 height 12
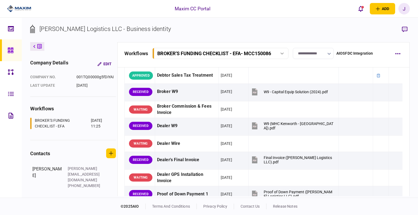
scroll to position [272, 0]
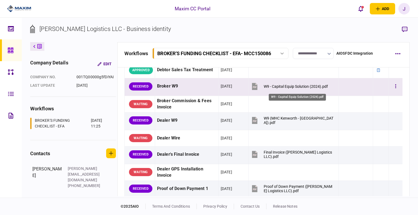
click at [288, 84] on div "W9 - Capital Equip Solution (2024).pdf" at bounding box center [296, 86] width 64 height 4
click at [395, 87] on icon "button" at bounding box center [395, 86] width 1 height 4
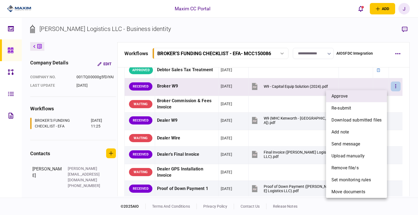
click at [360, 97] on li "approve" at bounding box center [356, 96] width 61 height 12
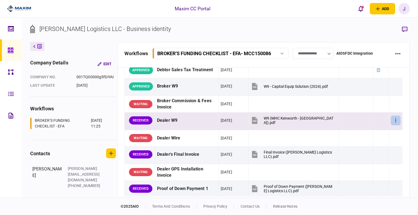
click at [394, 119] on button "button" at bounding box center [396, 121] width 10 height 10
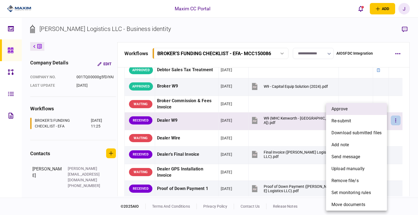
click at [346, 111] on span "approve" at bounding box center [339, 109] width 16 height 7
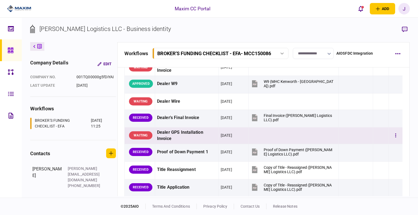
scroll to position [299, 0]
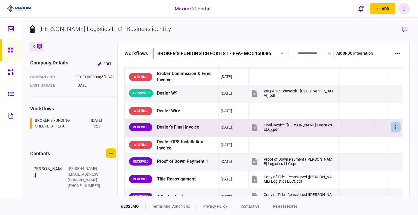
click at [395, 126] on icon "button" at bounding box center [395, 127] width 1 height 5
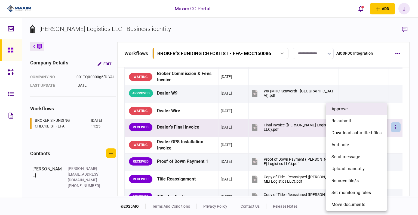
click at [356, 109] on li "approve" at bounding box center [356, 109] width 61 height 12
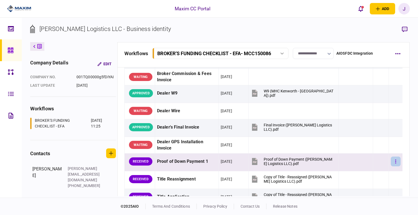
click at [395, 160] on icon "button" at bounding box center [395, 161] width 1 height 5
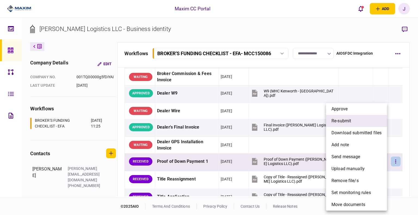
click at [346, 121] on span "re-submit" at bounding box center [341, 121] width 20 height 7
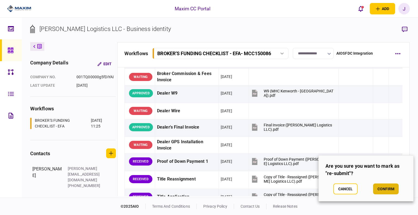
click at [389, 191] on button "confirm" at bounding box center [386, 189] width 26 height 11
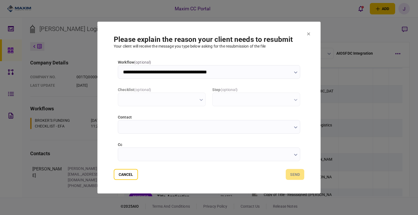
scroll to position [0, 0]
type input "**********"
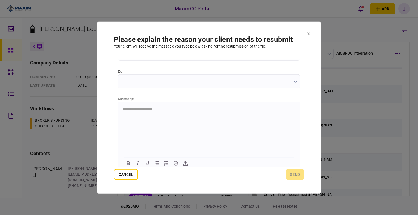
scroll to position [76, 0]
click at [146, 112] on html at bounding box center [209, 105] width 182 height 13
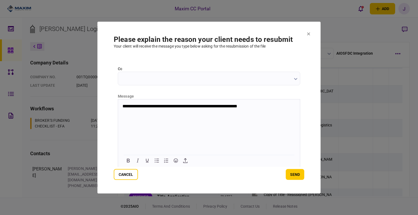
click at [265, 105] on p "**********" at bounding box center [208, 106] width 172 height 5
click at [293, 174] on button "send" at bounding box center [295, 174] width 19 height 11
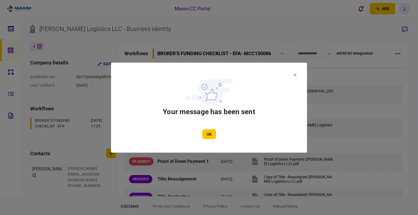
click at [219, 136] on div "OK" at bounding box center [208, 134] width 163 height 10
click at [212, 135] on button "OK" at bounding box center [209, 134] width 14 height 10
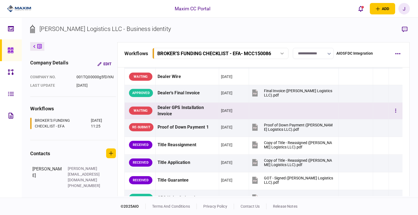
scroll to position [381, 0]
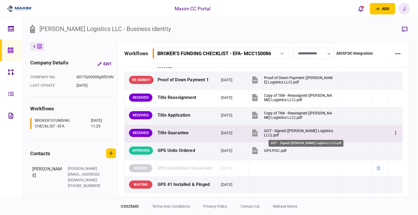
click at [271, 129] on div "GOT - Signed ([PERSON_NAME] Logistics LLC).pdf" at bounding box center [299, 133] width 70 height 9
click at [394, 128] on button "button" at bounding box center [396, 133] width 10 height 10
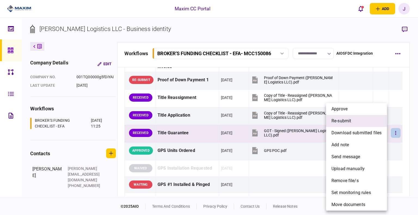
click at [363, 120] on li "re-submit" at bounding box center [356, 121] width 61 height 12
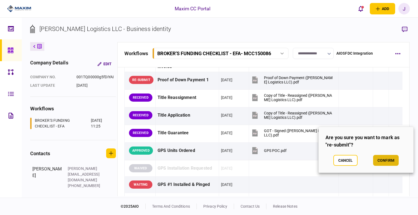
click at [398, 163] on button "confirm" at bounding box center [386, 160] width 26 height 11
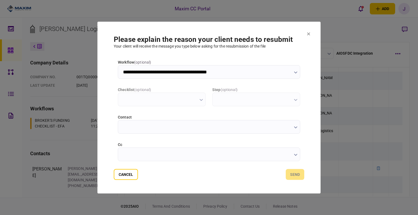
scroll to position [0, 0]
type input "**********"
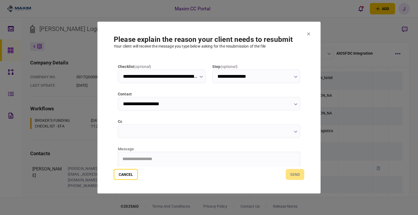
scroll to position [76, 0]
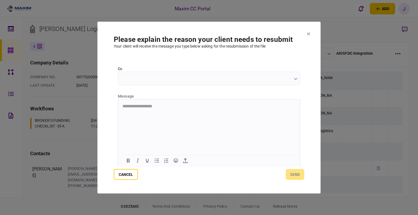
click at [135, 113] on html "**********" at bounding box center [209, 106] width 182 height 14
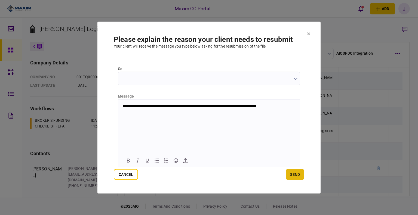
click at [291, 173] on button "send" at bounding box center [295, 174] width 19 height 11
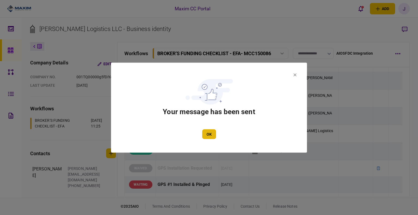
click at [210, 137] on button "OK" at bounding box center [209, 134] width 14 height 10
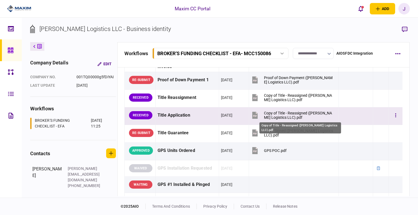
click at [282, 113] on div "Copy of Title - Reassigned ([PERSON_NAME] Logistics LLC).pdf" at bounding box center [299, 115] width 70 height 9
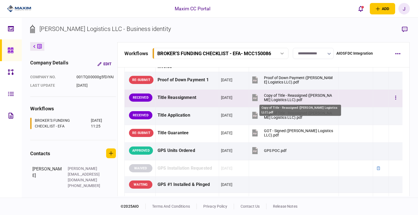
click at [278, 93] on div "Copy of Title - Reassigned ([PERSON_NAME] Logistics LLC).pdf" at bounding box center [299, 97] width 70 height 9
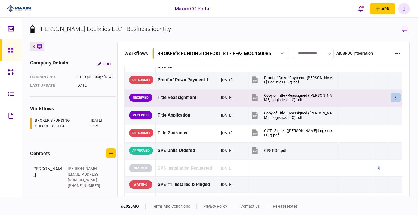
click at [394, 97] on button "button" at bounding box center [396, 98] width 10 height 10
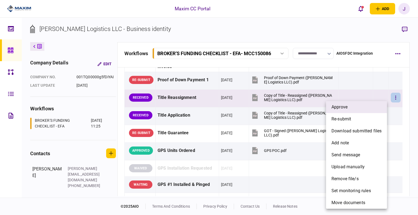
click at [348, 110] on li "approve" at bounding box center [356, 107] width 61 height 12
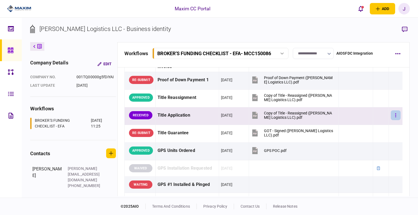
click at [393, 112] on button "button" at bounding box center [396, 115] width 10 height 10
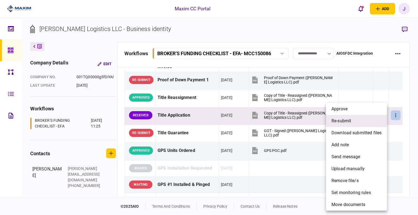
click at [353, 125] on li "re-submit" at bounding box center [356, 121] width 61 height 12
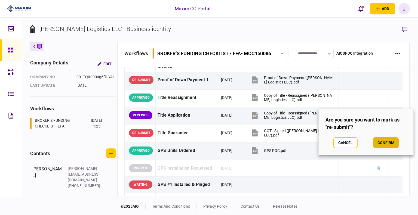
drag, startPoint x: 389, startPoint y: 137, endPoint x: 391, endPoint y: 142, distance: 5.9
click at [389, 137] on section "Are you sure you want to mark as "re-submit"? Cancel confirm" at bounding box center [365, 132] width 95 height 46
click at [391, 143] on button "confirm" at bounding box center [386, 142] width 26 height 11
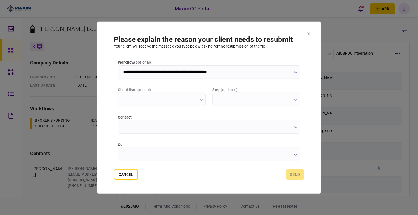
scroll to position [0, 0]
type input "**********"
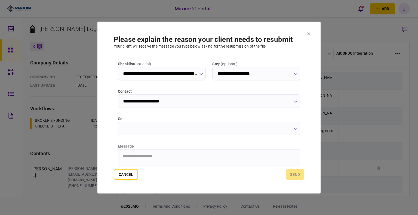
scroll to position [76, 0]
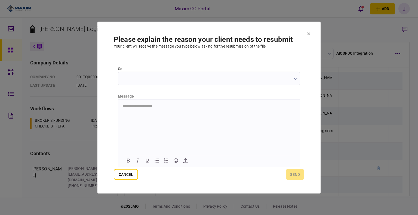
click at [131, 113] on html "**********" at bounding box center [209, 106] width 182 height 14
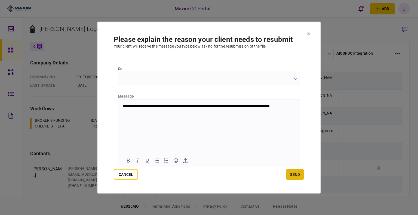
click at [296, 170] on button "send" at bounding box center [295, 174] width 19 height 11
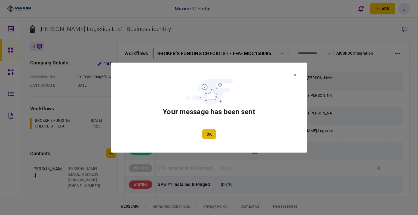
click at [212, 137] on button "OK" at bounding box center [209, 134] width 14 height 10
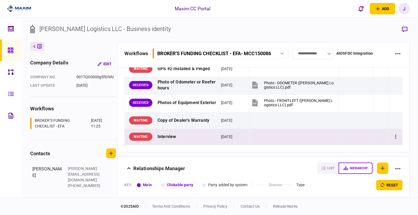
scroll to position [513, 0]
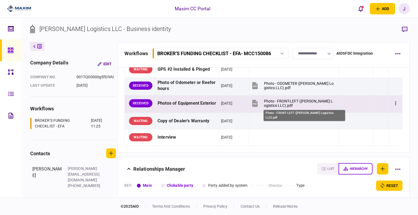
click at [280, 99] on div "Photo - FRONT-LEFT ([PERSON_NAME] Logistics LLC).pdf" at bounding box center [299, 103] width 70 height 9
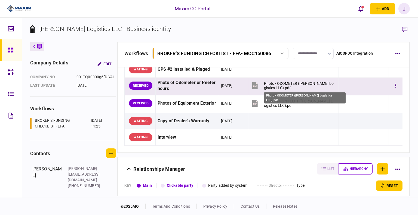
click at [276, 81] on div "Photo - ODOMETER ([PERSON_NAME] Logistics LLC).pdf" at bounding box center [299, 85] width 70 height 9
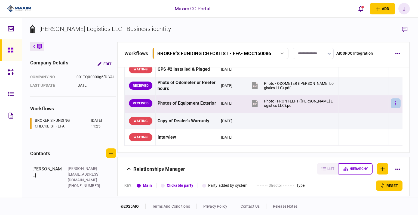
click at [391, 104] on button "button" at bounding box center [396, 104] width 10 height 10
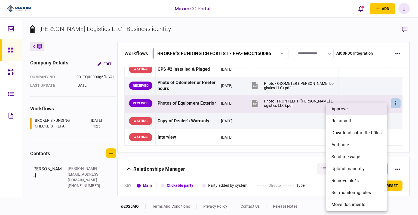
click at [354, 110] on li "approve" at bounding box center [356, 109] width 61 height 12
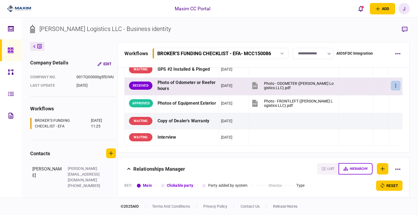
click at [395, 86] on icon "button" at bounding box center [395, 85] width 1 height 5
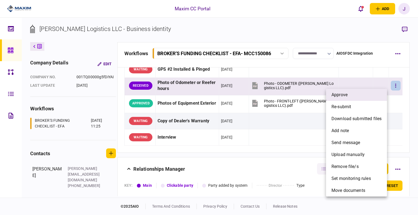
click at [357, 96] on li "approve" at bounding box center [356, 95] width 61 height 12
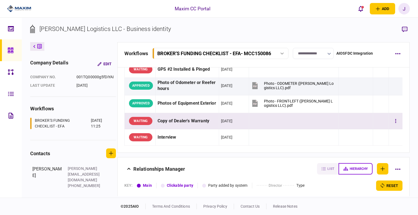
scroll to position [486, 0]
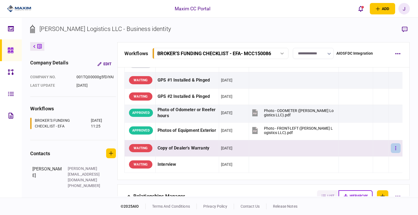
click at [392, 147] on button "button" at bounding box center [396, 148] width 10 height 10
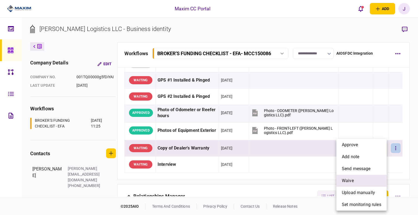
click at [354, 179] on span "waive" at bounding box center [348, 181] width 12 height 7
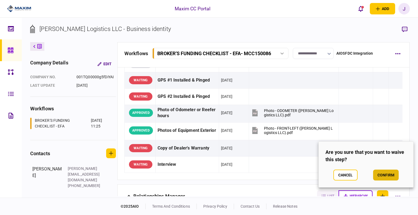
click at [378, 175] on button "confirm" at bounding box center [386, 175] width 26 height 11
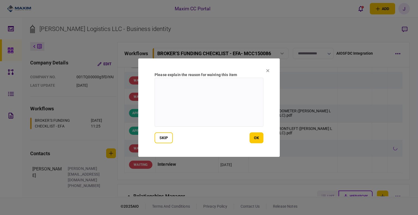
click at [196, 104] on textarea at bounding box center [209, 102] width 109 height 49
type textarea "***"
click at [262, 142] on button "ok" at bounding box center [257, 138] width 14 height 11
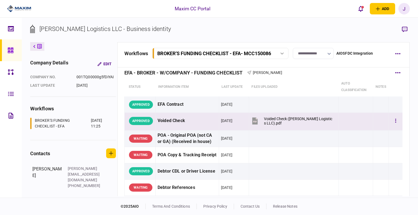
scroll to position [0, 0]
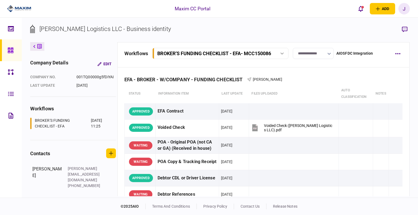
click at [11, 49] on icon at bounding box center [11, 50] width 6 height 6
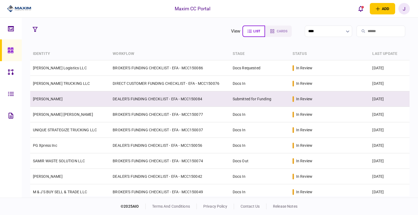
click at [44, 101] on link "QASIM KHAN" at bounding box center [48, 99] width 30 height 4
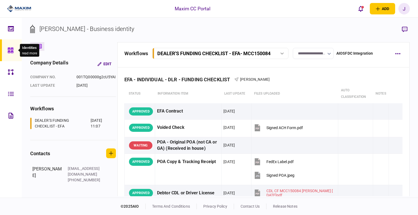
click at [10, 52] on icon at bounding box center [10, 50] width 5 height 5
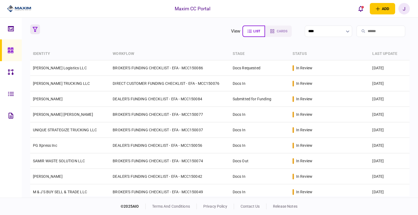
click at [35, 30] on icon "button" at bounding box center [35, 29] width 5 height 5
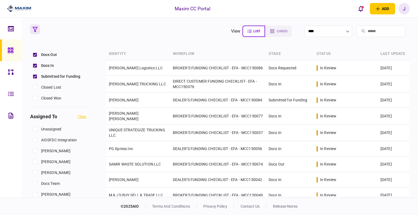
scroll to position [109, 0]
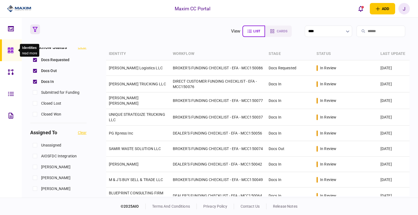
click at [10, 53] on icon at bounding box center [10, 50] width 5 height 5
click at [35, 28] on icon "button" at bounding box center [35, 29] width 5 height 5
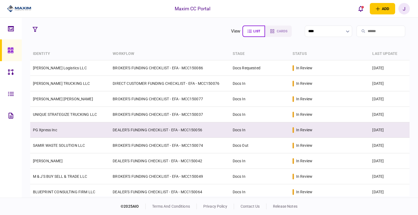
click at [45, 133] on td "PG Xpress Inc" at bounding box center [70, 130] width 80 height 16
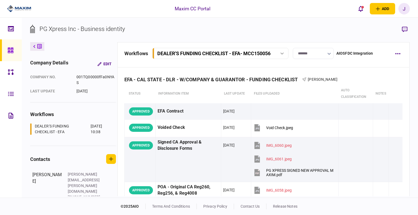
click at [6, 54] on link at bounding box center [11, 50] width 22 height 22
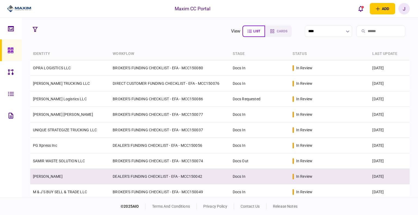
click at [57, 179] on td "[PERSON_NAME]" at bounding box center [70, 177] width 80 height 16
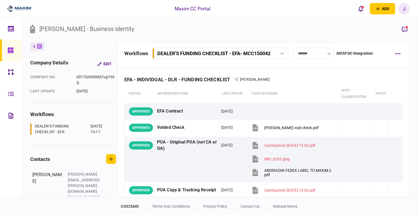
drag, startPoint x: 54, startPoint y: 29, endPoint x: 161, endPoint y: 30, distance: 106.7
click at [161, 30] on section "[PERSON_NAME] - Business identity" at bounding box center [220, 33] width 380 height 18
click at [177, 30] on section "[PERSON_NAME] - Business identity" at bounding box center [220, 33] width 380 height 18
drag, startPoint x: 170, startPoint y: 29, endPoint x: 40, endPoint y: 27, distance: 130.1
click at [40, 27] on section "[PERSON_NAME] - Business identity" at bounding box center [220, 33] width 380 height 18
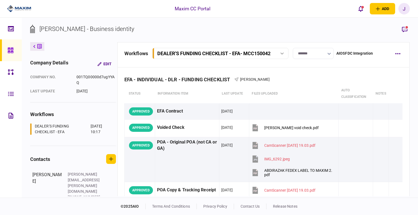
click at [55, 30] on div "[PERSON_NAME] - Business identity" at bounding box center [86, 28] width 95 height 9
click at [85, 28] on div "[PERSON_NAME] - Business identity" at bounding box center [86, 28] width 95 height 9
click at [95, 29] on div "[PERSON_NAME] - Business identity" at bounding box center [86, 28] width 95 height 9
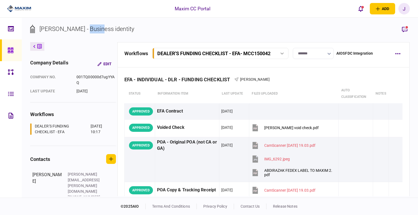
click at [95, 29] on div "[PERSON_NAME] - Business identity" at bounding box center [86, 28] width 95 height 9
click at [134, 30] on div "[PERSON_NAME] - Business identity" at bounding box center [86, 28] width 95 height 9
drag, startPoint x: 170, startPoint y: 30, endPoint x: 38, endPoint y: 26, distance: 132.1
click at [38, 26] on section "[PERSON_NAME] - Business identity" at bounding box center [220, 33] width 380 height 18
click at [55, 26] on div "[PERSON_NAME] - Business identity" at bounding box center [86, 28] width 95 height 9
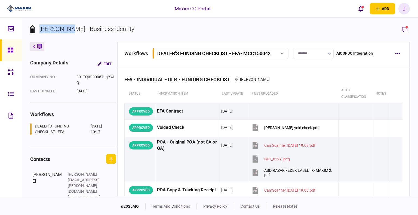
click at [55, 26] on div "[PERSON_NAME] - Business identity" at bounding box center [86, 28] width 95 height 9
click at [95, 29] on div "[PERSON_NAME] - Business identity" at bounding box center [86, 28] width 95 height 9
click at [81, 27] on div "[PERSON_NAME] - Business identity" at bounding box center [86, 28] width 95 height 9
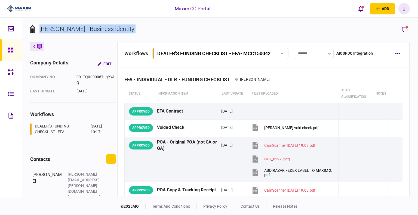
click at [81, 27] on div "[PERSON_NAME] - Business identity" at bounding box center [86, 28] width 95 height 9
click at [119, 29] on div "[PERSON_NAME] - Business identity" at bounding box center [86, 28] width 95 height 9
click at [406, 30] on icon "button" at bounding box center [404, 29] width 7 height 7
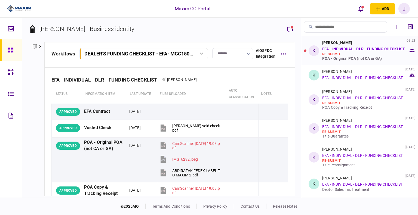
click at [343, 51] on div "Kevin Ratliff 08:52 EFA - INDIVIDUAL - DLR - FUNDING CHECKLIST re-submit POA - …" at bounding box center [365, 51] width 86 height 20
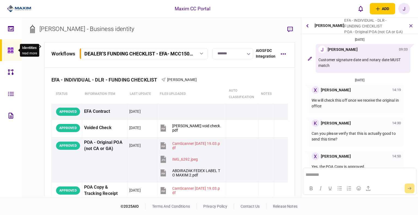
click at [14, 48] on div at bounding box center [12, 50] width 9 height 22
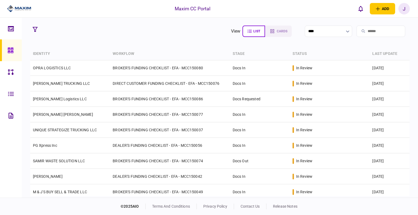
click at [181, 33] on section "view list cards ****" at bounding box center [220, 31] width 380 height 14
click at [140, 56] on th "workflow" at bounding box center [170, 54] width 120 height 13
click at [140, 55] on th "workflow" at bounding box center [170, 54] width 120 height 13
drag, startPoint x: 139, startPoint y: 53, endPoint x: 50, endPoint y: 46, distance: 89.8
click at [27, 53] on section "view list cards **** Type clear Business Individual documents status clear wait…" at bounding box center [220, 108] width 396 height 180
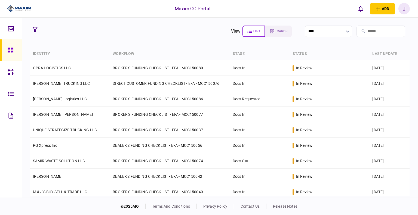
click at [78, 32] on section "view list cards ****" at bounding box center [220, 31] width 380 height 14
drag, startPoint x: 143, startPoint y: 53, endPoint x: 27, endPoint y: 51, distance: 115.7
click at [27, 51] on section "view list cards **** Type clear Business Individual documents status clear wait…" at bounding box center [220, 108] width 396 height 180
click at [45, 48] on th "identity" at bounding box center [70, 54] width 80 height 13
click at [44, 53] on th "identity" at bounding box center [70, 54] width 80 height 13
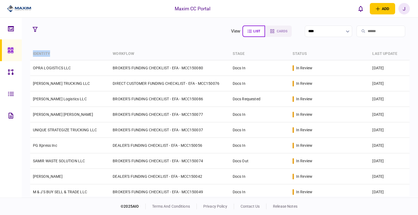
click at [44, 53] on th "identity" at bounding box center [70, 54] width 80 height 13
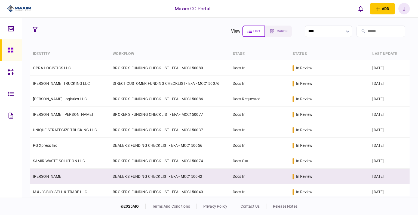
click at [48, 179] on td "[PERSON_NAME]" at bounding box center [70, 177] width 80 height 16
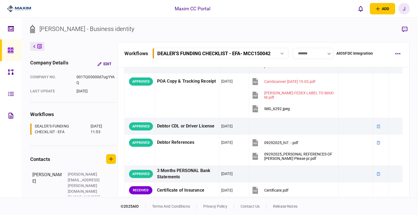
scroll to position [191, 0]
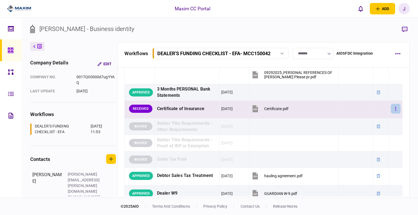
click at [393, 110] on button "button" at bounding box center [396, 109] width 10 height 10
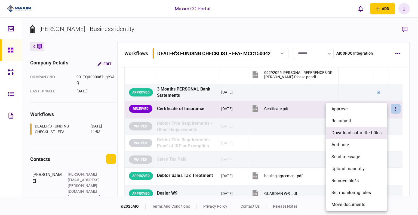
click at [362, 132] on span "download submitted files" at bounding box center [356, 133] width 50 height 7
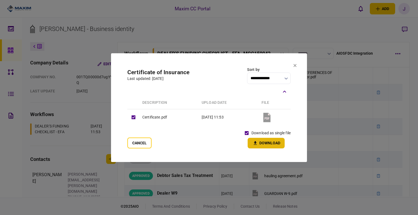
click at [261, 145] on button "Download" at bounding box center [266, 143] width 37 height 11
drag, startPoint x: 142, startPoint y: 141, endPoint x: 145, endPoint y: 130, distance: 11.5
click at [142, 141] on button "Cancel" at bounding box center [139, 143] width 24 height 11
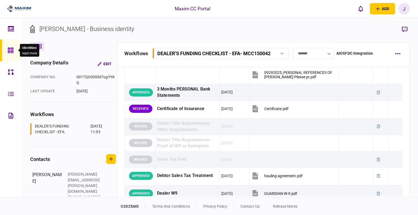
click at [9, 52] on icon at bounding box center [11, 50] width 6 height 6
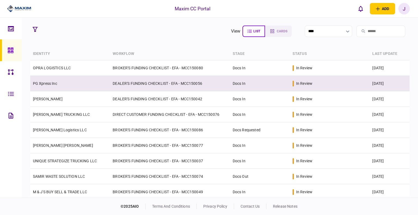
click at [41, 82] on link "PG Xpress Inc" at bounding box center [45, 83] width 24 height 4
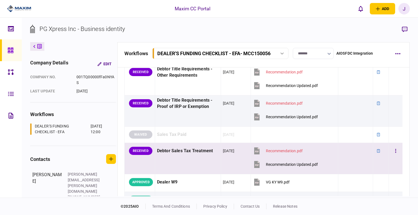
scroll to position [463, 0]
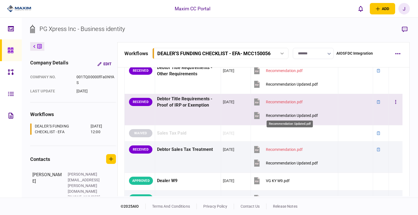
click at [288, 115] on div "Recommendation Updated.pdf" at bounding box center [292, 115] width 52 height 4
click at [391, 102] on button "button" at bounding box center [396, 102] width 10 height 10
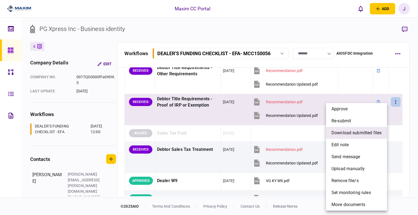
click at [352, 132] on span "download submitted files" at bounding box center [356, 133] width 50 height 7
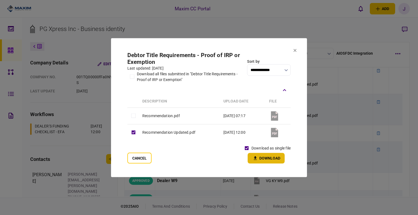
click at [264, 159] on button "Download" at bounding box center [266, 158] width 37 height 11
click at [238, 46] on section "**********" at bounding box center [209, 107] width 196 height 139
click at [294, 51] on icon at bounding box center [294, 50] width 3 height 3
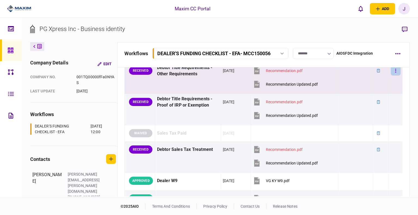
click at [395, 69] on button "button" at bounding box center [396, 71] width 10 height 10
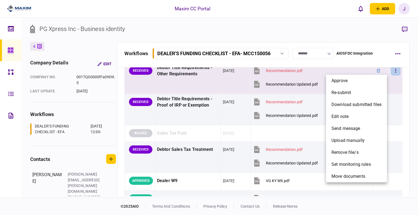
drag, startPoint x: 354, startPoint y: 83, endPoint x: 359, endPoint y: 83, distance: 4.6
click at [354, 84] on li "approve" at bounding box center [356, 81] width 61 height 12
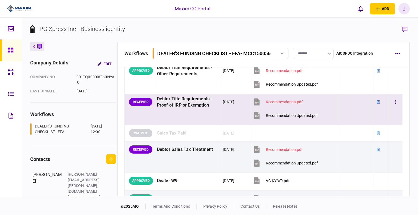
click at [395, 106] on div at bounding box center [396, 102] width 10 height 12
click at [394, 104] on button "button" at bounding box center [396, 102] width 10 height 10
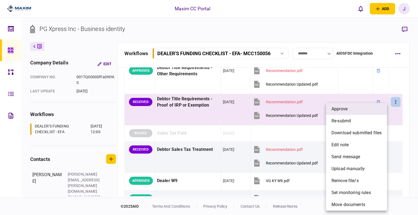
click at [349, 113] on li "approve" at bounding box center [356, 109] width 61 height 12
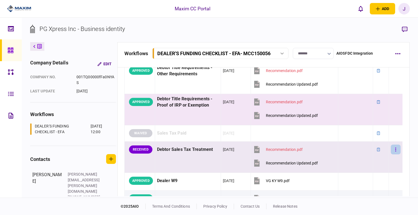
click at [392, 145] on button "button" at bounding box center [396, 150] width 10 height 10
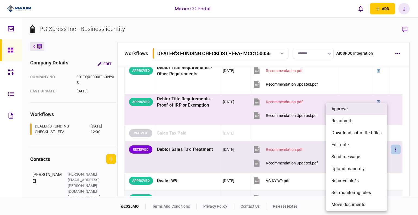
click at [353, 112] on li "approve" at bounding box center [356, 109] width 61 height 12
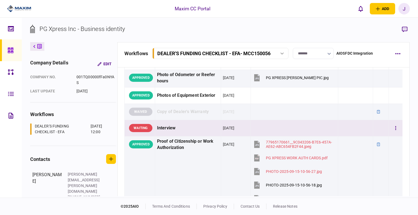
scroll to position [816, 0]
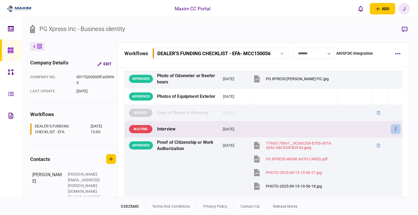
click at [393, 128] on button "button" at bounding box center [396, 129] width 10 height 10
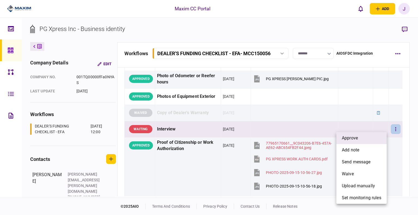
click at [348, 140] on span "approve" at bounding box center [350, 138] width 16 height 7
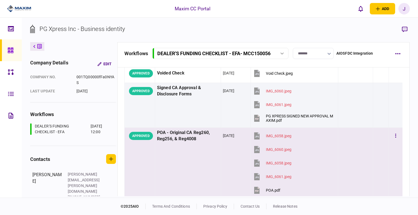
scroll to position [0, 0]
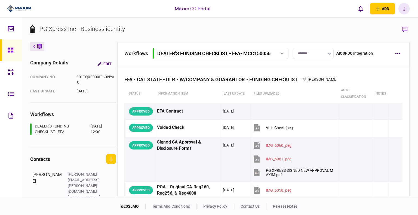
click at [320, 55] on input "*******" at bounding box center [313, 53] width 41 height 11
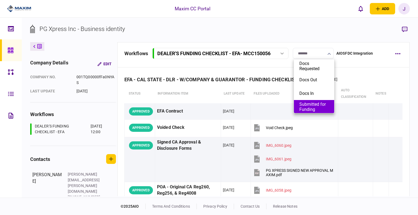
click at [305, 102] on button "Submitted for Funding" at bounding box center [313, 107] width 29 height 10
type input "**********"
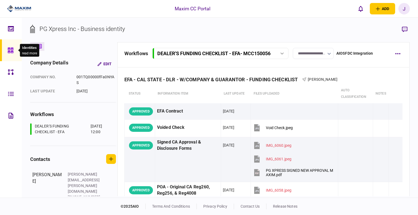
click at [11, 54] on div at bounding box center [12, 50] width 9 height 22
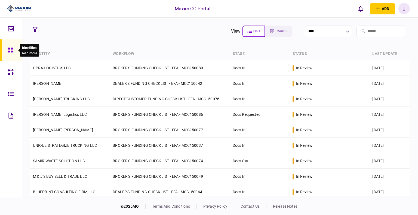
click at [10, 54] on div at bounding box center [12, 50] width 9 height 22
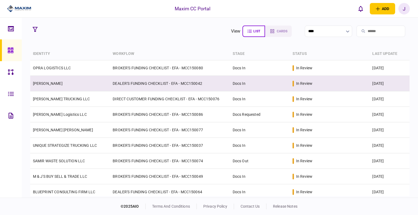
click at [48, 85] on link "[PERSON_NAME]" at bounding box center [48, 83] width 30 height 4
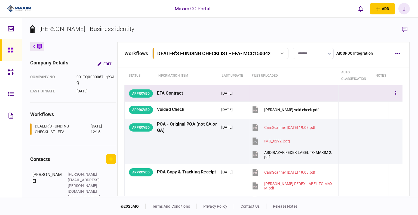
scroll to position [109, 0]
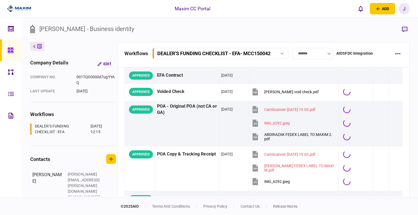
scroll to position [163, 0]
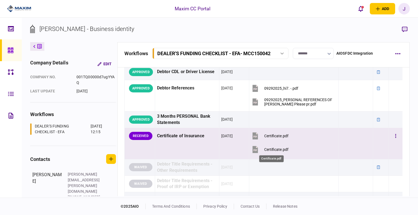
click at [271, 151] on div "Certificate.pdf" at bounding box center [276, 150] width 24 height 4
click at [393, 137] on button "button" at bounding box center [396, 136] width 10 height 10
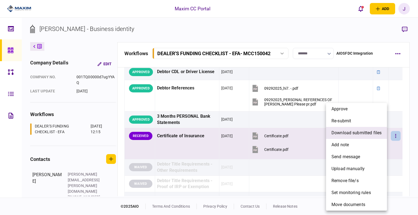
click at [363, 135] on span "download submitted files" at bounding box center [356, 133] width 50 height 7
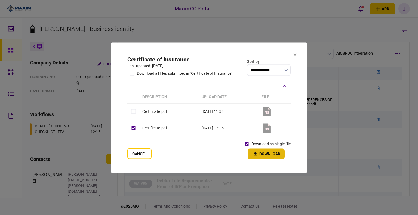
click at [269, 155] on button "Download" at bounding box center [266, 154] width 37 height 11
click at [219, 52] on section "**********" at bounding box center [209, 107] width 196 height 130
click at [291, 53] on section "**********" at bounding box center [209, 107] width 196 height 130
click at [293, 53] on section "**********" at bounding box center [209, 107] width 196 height 130
click at [293, 57] on button at bounding box center [294, 55] width 3 height 4
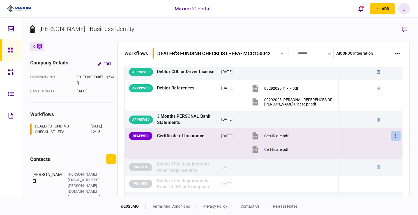
click at [393, 137] on button "button" at bounding box center [396, 136] width 10 height 10
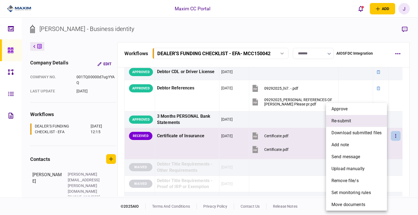
click at [362, 122] on li "re-submit" at bounding box center [356, 121] width 61 height 12
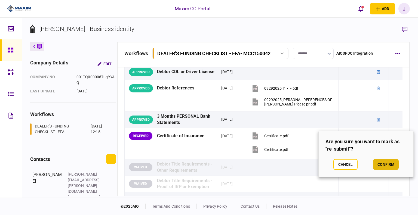
click at [387, 166] on button "confirm" at bounding box center [386, 164] width 26 height 11
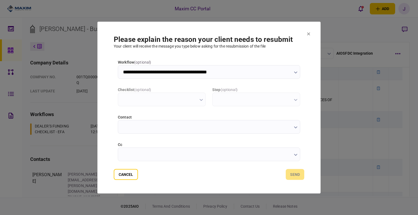
scroll to position [0, 0]
type input "**********"
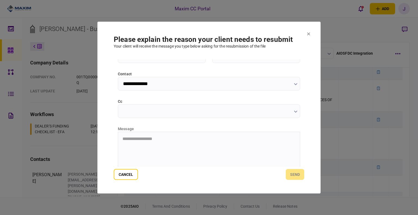
scroll to position [54, 0]
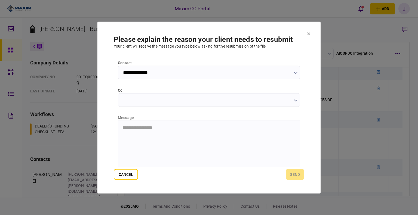
click at [136, 135] on html "**********" at bounding box center [209, 128] width 182 height 14
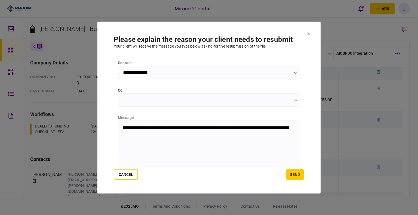
click at [151, 133] on p "**********" at bounding box center [208, 130] width 172 height 10
click at [293, 175] on button "send" at bounding box center [295, 174] width 19 height 11
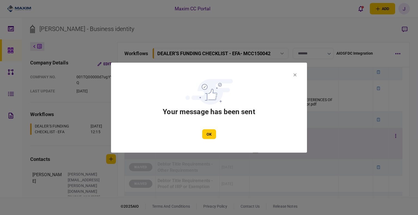
drag, startPoint x: 215, startPoint y: 131, endPoint x: 212, endPoint y: 134, distance: 4.2
click at [214, 131] on button "OK" at bounding box center [209, 134] width 14 height 10
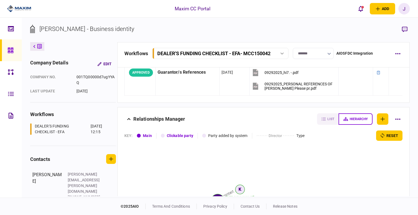
scroll to position [692, 0]
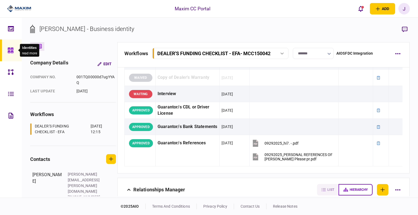
click at [11, 47] on div at bounding box center [12, 50] width 9 height 22
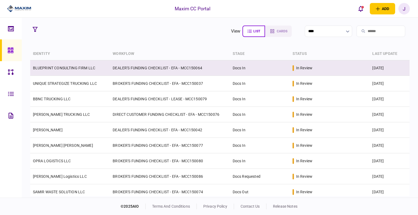
click at [50, 69] on link "BLUEPRINT CONSULTING FIRM LLC" at bounding box center [64, 68] width 62 height 4
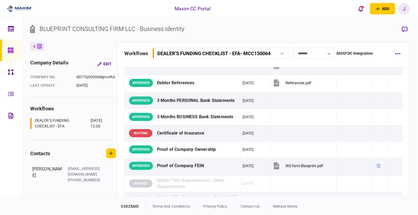
scroll to position [267, 0]
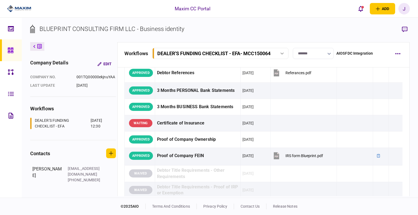
click at [4, 54] on link at bounding box center [11, 50] width 22 height 22
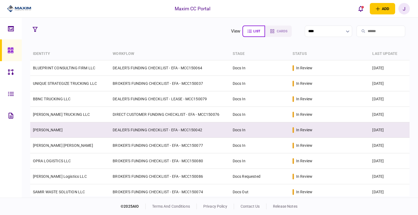
click at [53, 134] on td "[PERSON_NAME]" at bounding box center [70, 130] width 80 height 16
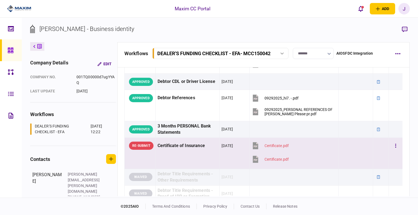
scroll to position [163, 0]
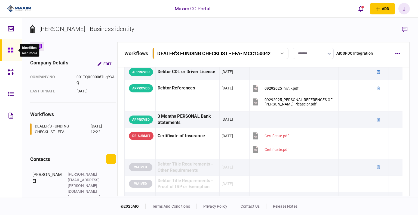
click at [11, 51] on icon at bounding box center [10, 50] width 5 height 5
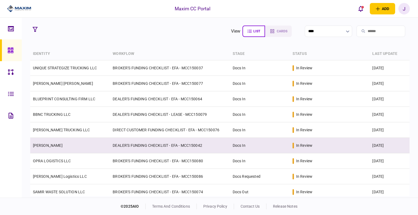
click at [56, 151] on td "[PERSON_NAME]" at bounding box center [70, 146] width 80 height 16
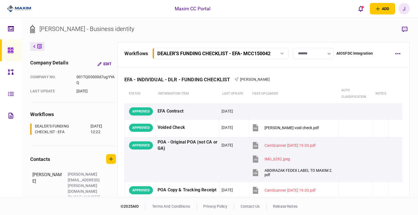
scroll to position [163, 0]
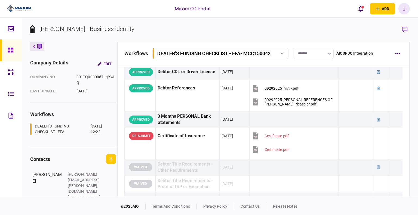
click at [10, 47] on div at bounding box center [12, 50] width 9 height 22
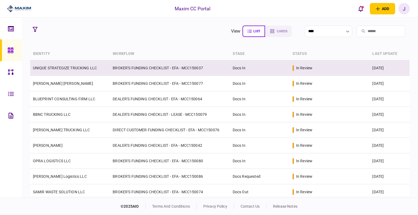
click at [69, 71] on td "UNIQUE STRATEGIZE TRUCKING LLC" at bounding box center [70, 68] width 80 height 16
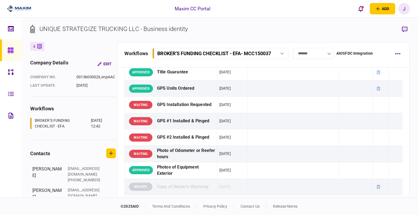
scroll to position [408, 0]
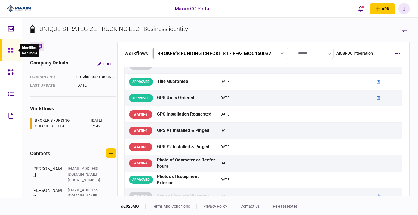
click at [10, 51] on icon at bounding box center [11, 50] width 6 height 6
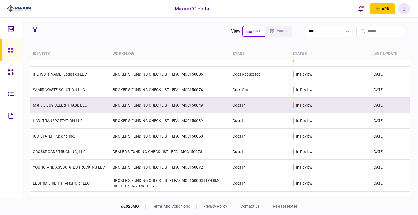
scroll to position [109, 0]
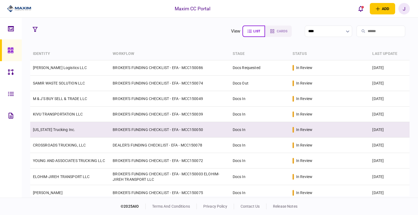
click at [45, 131] on link "[US_STATE] Trucking Inc." at bounding box center [54, 130] width 42 height 4
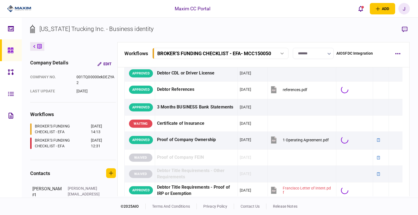
scroll to position [109, 0]
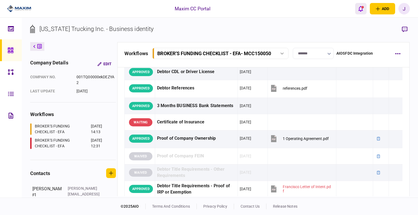
click at [360, 10] on icon "open notifications list" at bounding box center [360, 9] width 5 height 6
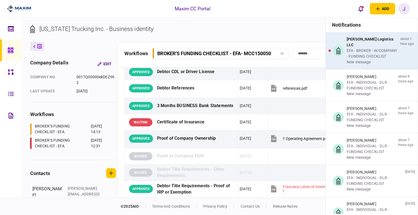
click at [365, 48] on div "EFA - BROKER - W/COMPANY - FUNDING CHECKLIST" at bounding box center [372, 53] width 51 height 11
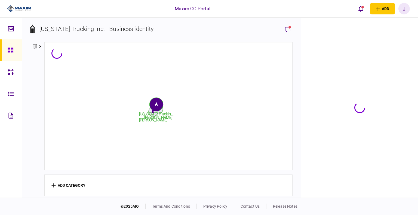
click at [365, 47] on section "[US_STATE] Trucking Inc. - Business identity company details Edit company no. 0…" at bounding box center [220, 108] width 396 height 180
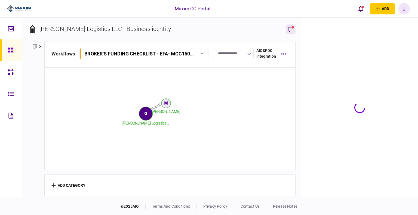
click at [296, 31] on button "button" at bounding box center [291, 29] width 10 height 10
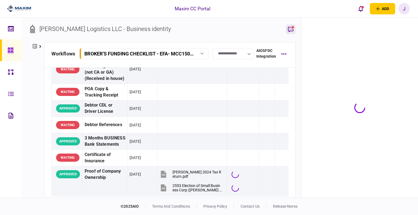
scroll to position [675, 0]
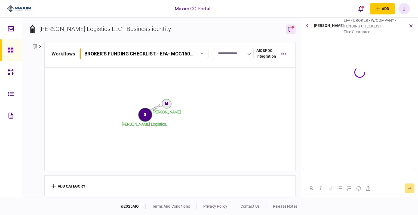
click at [292, 30] on icon "button" at bounding box center [290, 29] width 7 height 7
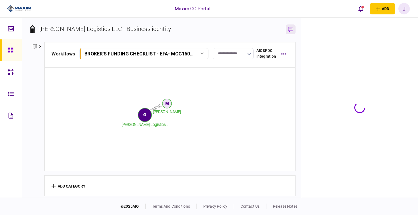
click at [293, 30] on icon "button" at bounding box center [290, 30] width 5 height 6
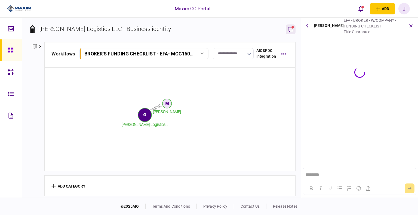
scroll to position [0, 0]
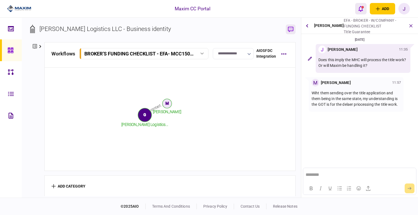
click at [364, 11] on button "open notifications list" at bounding box center [360, 8] width 11 height 11
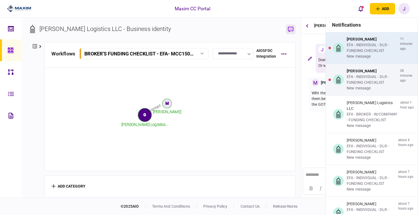
click at [366, 45] on div "EFA - INDIVIDUAL - DLR - FUNDING CHECKLIST" at bounding box center [372, 47] width 51 height 11
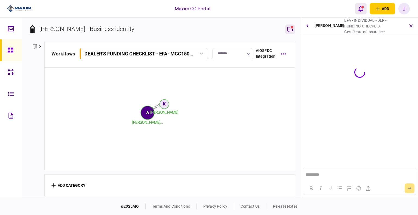
click at [364, 11] on button "open notifications list" at bounding box center [360, 8] width 11 height 11
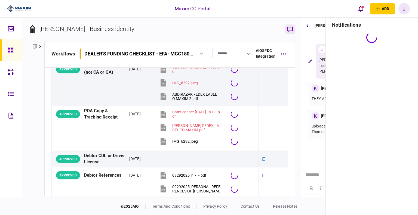
scroll to position [894, 0]
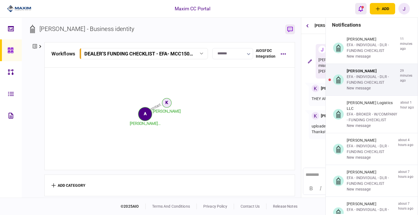
click at [359, 8] on icon "open notifications list" at bounding box center [360, 9] width 5 height 6
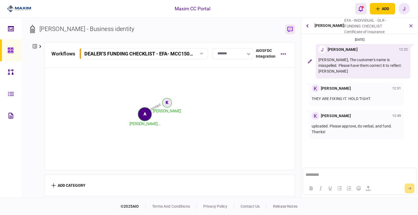
click at [363, 6] on div "open notifications list" at bounding box center [362, 7] width 2 height 2
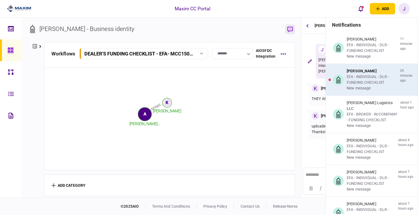
click at [365, 79] on div "EFA - INDIVIDUAL - DLR - FUNDING CHECKLIST" at bounding box center [372, 79] width 51 height 11
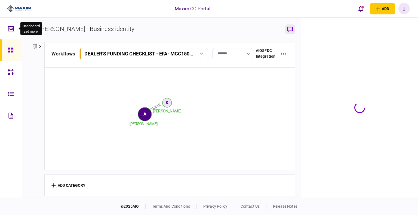
click at [14, 30] on div at bounding box center [12, 29] width 9 height 22
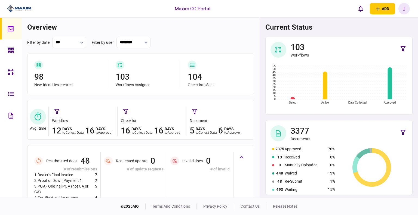
click at [7, 28] on link at bounding box center [11, 29] width 22 height 22
click at [7, 51] on link at bounding box center [11, 50] width 22 height 22
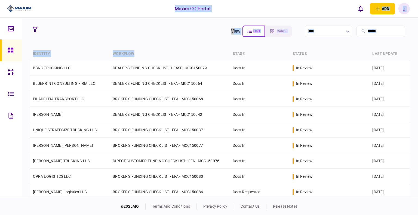
drag, startPoint x: 139, startPoint y: 54, endPoint x: 71, endPoint y: 12, distance: 80.2
click at [60, 11] on div "Maxim CC Portal add business identity individual identity J J [PERSON_NAME] [PE…" at bounding box center [209, 107] width 418 height 215
click at [134, 27] on section "view list cards ****" at bounding box center [220, 31] width 380 height 14
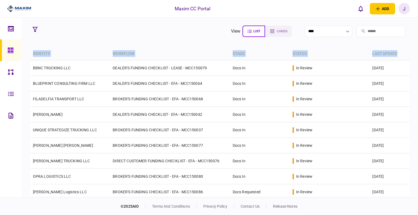
drag, startPoint x: 28, startPoint y: 52, endPoint x: 399, endPoint y: 54, distance: 370.7
click at [399, 54] on section "view list cards **** Type clear Business Individual documents status clear wait…" at bounding box center [220, 108] width 396 height 180
click at [105, 42] on section "view list cards **** Type clear Business Individual documents status clear wait…" at bounding box center [220, 108] width 396 height 180
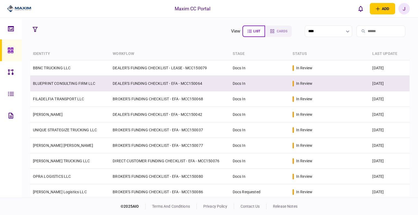
click at [66, 82] on link "BLUEPRINT CONSULTING FIRM LLC" at bounding box center [64, 83] width 62 height 4
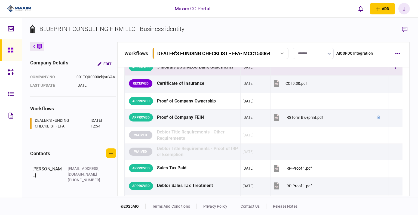
scroll to position [245, 0]
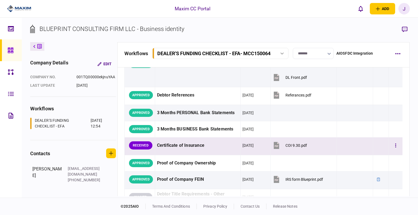
click at [290, 145] on div "COI 9.30.pdf" at bounding box center [296, 145] width 22 height 4
click at [391, 145] on button "button" at bounding box center [396, 146] width 10 height 10
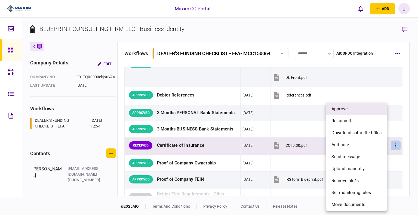
click at [355, 109] on li "approve" at bounding box center [356, 109] width 61 height 12
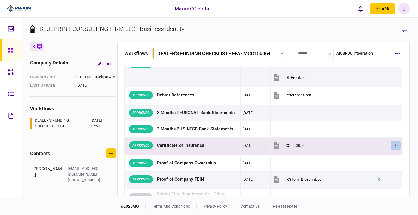
click at [393, 144] on button "button" at bounding box center [396, 146] width 10 height 10
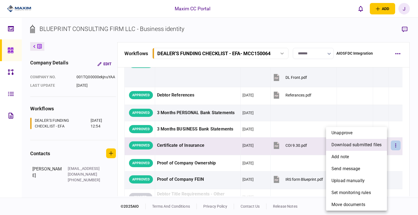
click at [355, 143] on span "download submitted files" at bounding box center [356, 145] width 50 height 7
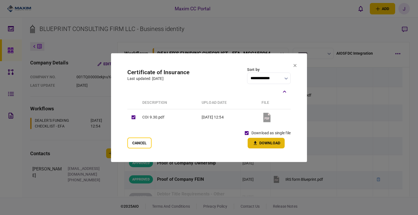
click at [258, 144] on icon "button" at bounding box center [255, 143] width 7 height 5
drag, startPoint x: 241, startPoint y: 66, endPoint x: 250, endPoint y: 66, distance: 9.3
click at [241, 66] on section "**********" at bounding box center [209, 107] width 196 height 109
click at [295, 65] on icon at bounding box center [295, 65] width 3 height 3
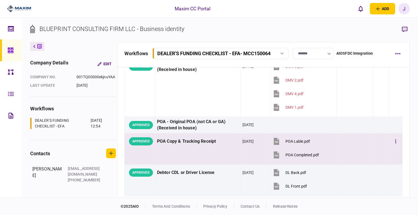
scroll to position [0, 0]
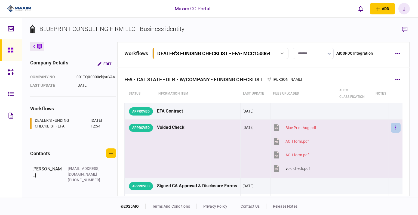
click at [395, 129] on icon "button" at bounding box center [395, 128] width 1 height 4
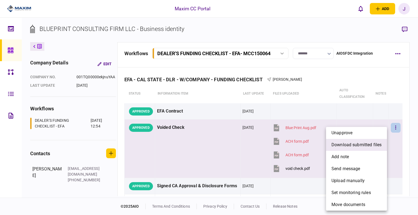
click at [354, 149] on li "download submitted files" at bounding box center [356, 145] width 61 height 12
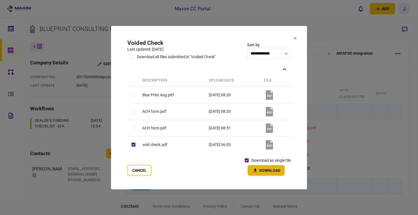
click at [263, 170] on button "Download" at bounding box center [266, 170] width 37 height 11
drag, startPoint x: 219, startPoint y: 38, endPoint x: 253, endPoint y: 35, distance: 33.6
click at [220, 38] on section "**********" at bounding box center [209, 108] width 196 height 164
click at [297, 37] on section "**********" at bounding box center [209, 108] width 196 height 164
click at [293, 37] on icon at bounding box center [294, 37] width 3 height 3
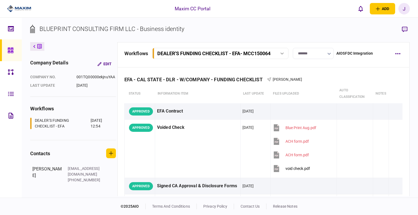
click at [4, 50] on link at bounding box center [11, 50] width 22 height 22
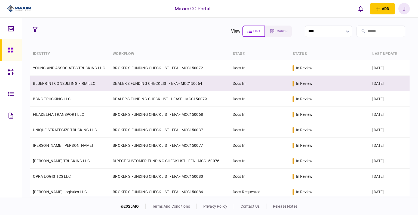
click at [51, 82] on link "BLUEPRINT CONSULTING FIRM LLC" at bounding box center [64, 83] width 62 height 4
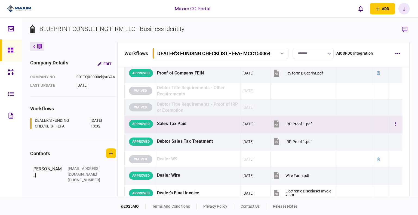
scroll to position [354, 0]
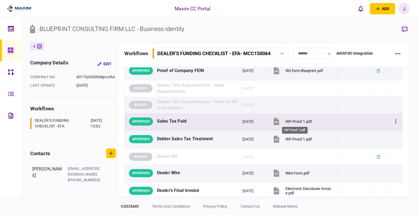
click at [295, 120] on div "IRP-Proof 1.pdf" at bounding box center [298, 121] width 26 height 4
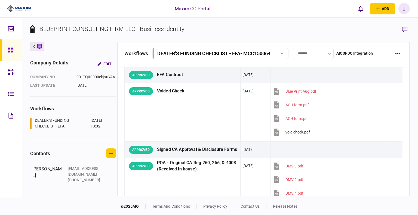
scroll to position [0, 0]
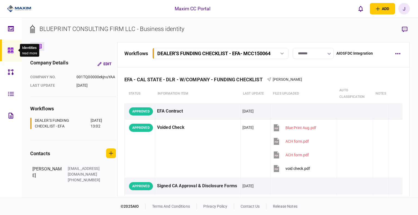
click at [8, 45] on div at bounding box center [12, 50] width 9 height 22
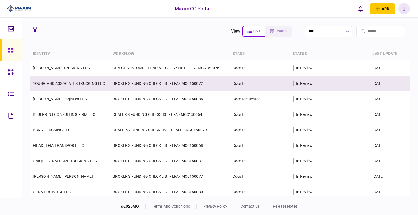
click at [60, 82] on link "YOUNG AND ASSOCIATES TRUCKING LLC" at bounding box center [69, 83] width 72 height 4
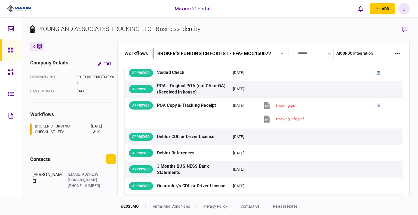
scroll to position [54, 0]
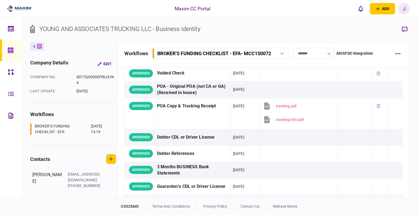
click at [8, 47] on div at bounding box center [12, 50] width 9 height 22
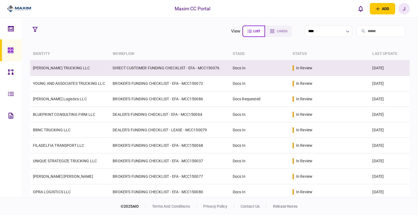
click at [60, 74] on td "[PERSON_NAME] TRUCKING LLC" at bounding box center [70, 68] width 80 height 16
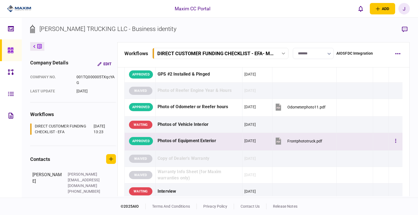
scroll to position [680, 0]
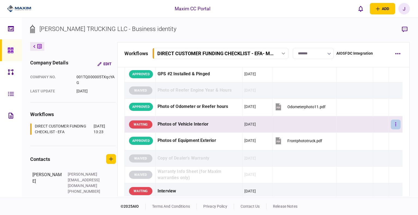
click at [394, 121] on button "button" at bounding box center [396, 125] width 10 height 10
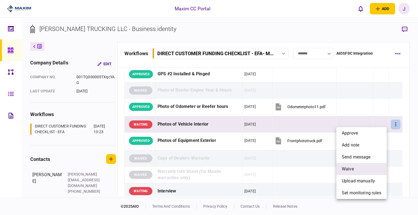
click at [361, 168] on li "waive" at bounding box center [361, 169] width 50 height 12
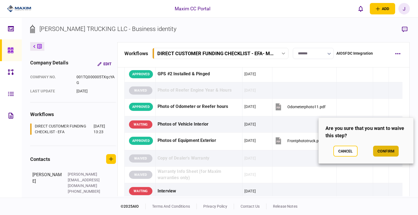
click at [380, 149] on button "confirm" at bounding box center [386, 151] width 26 height 11
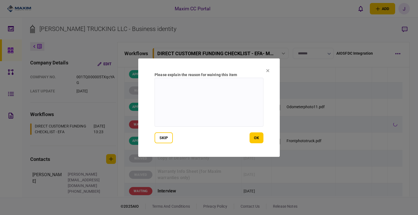
click at [197, 103] on textarea at bounding box center [209, 102] width 109 height 49
type textarea "***"
click at [259, 137] on button "ok" at bounding box center [257, 138] width 14 height 11
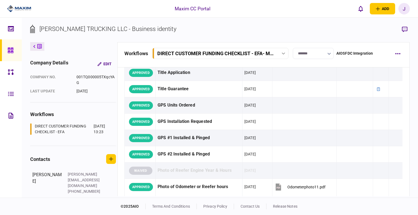
scroll to position [544, 0]
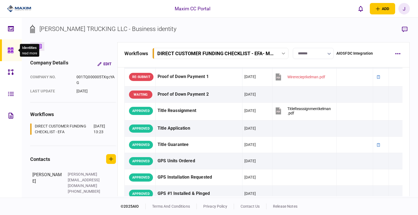
click at [13, 51] on icon at bounding box center [10, 50] width 5 height 5
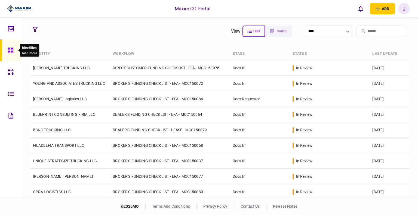
click at [9, 47] on icon at bounding box center [11, 50] width 6 height 6
click at [8, 51] on icon at bounding box center [10, 50] width 5 height 5
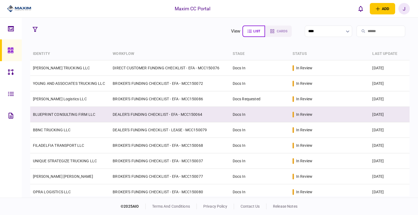
click at [65, 116] on link "BLUEPRINT CONSULTING FIRM LLC" at bounding box center [64, 114] width 62 height 4
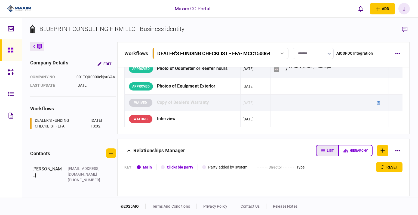
scroll to position [813, 0]
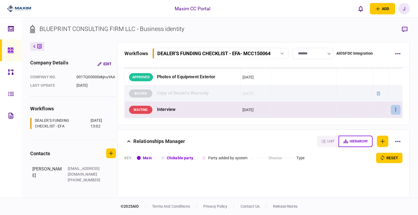
click at [391, 107] on button "button" at bounding box center [396, 110] width 10 height 10
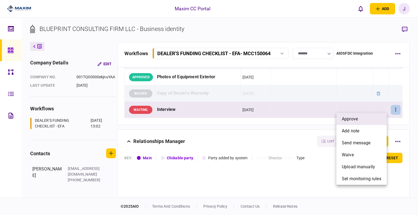
click at [364, 119] on li "approve" at bounding box center [361, 119] width 50 height 12
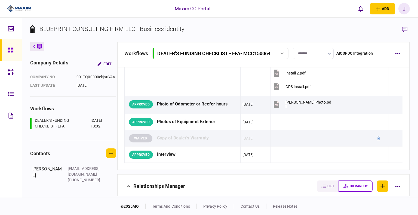
scroll to position [677, 0]
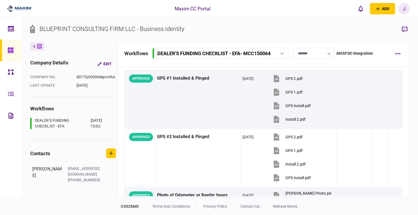
click at [321, 59] on input "*******" at bounding box center [313, 53] width 41 height 11
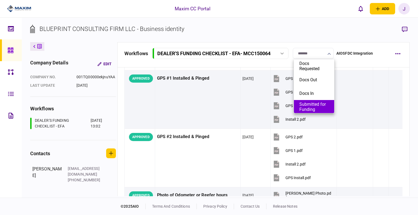
click at [314, 103] on button "Submitted for Funding" at bounding box center [313, 107] width 29 height 10
type input "**********"
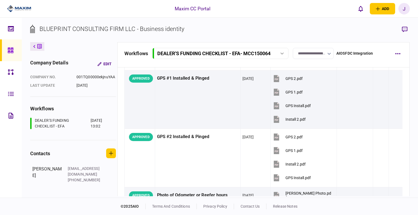
click at [9, 52] on icon at bounding box center [11, 50] width 6 height 6
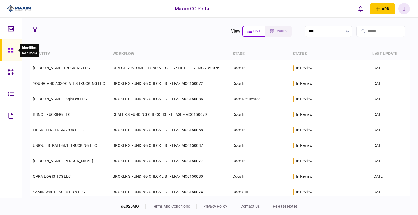
click at [11, 50] on icon at bounding box center [11, 50] width 6 height 6
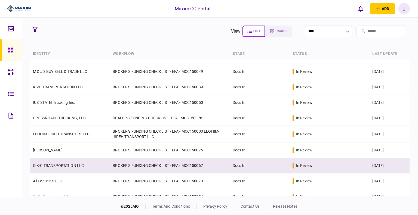
scroll to position [54, 0]
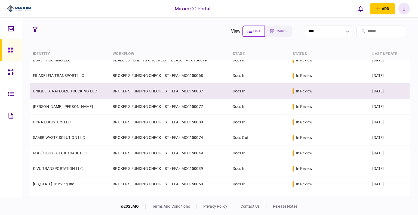
click at [60, 89] on link "UNIQUE STRATEGIZE TRUCKING LLC" at bounding box center [65, 91] width 64 height 4
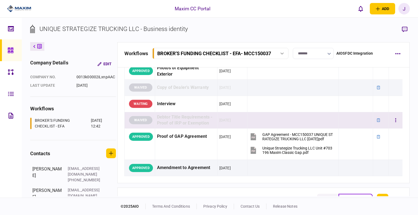
scroll to position [408, 0]
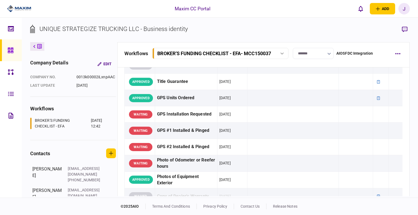
click at [3, 46] on link at bounding box center [11, 50] width 22 height 22
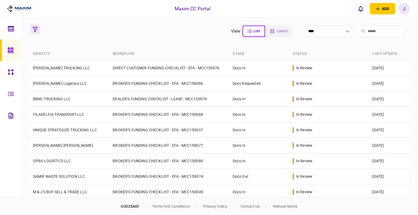
click at [34, 29] on icon "button" at bounding box center [35, 29] width 5 height 5
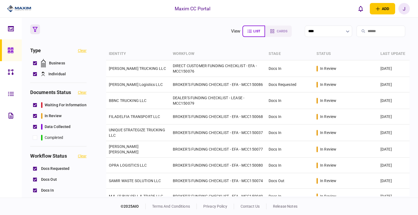
scroll to position [27, 0]
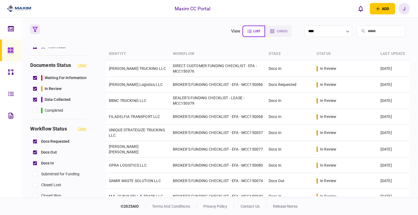
click at [48, 174] on span "Submitted for Funding" at bounding box center [60, 174] width 39 height 6
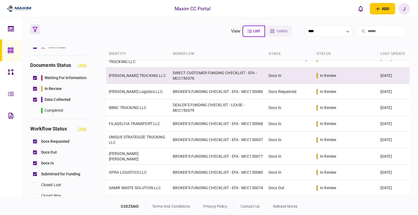
scroll to position [0, 0]
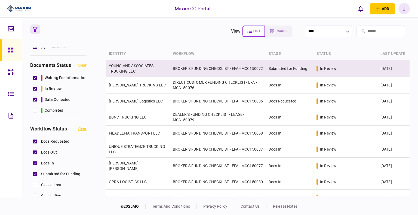
click at [113, 61] on td "YOUNG AND ASSOCIATES TRUCKING LLC" at bounding box center [138, 68] width 64 height 17
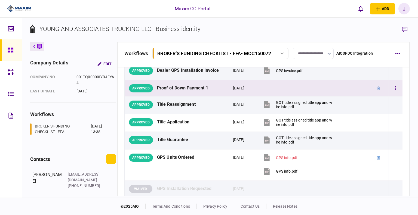
scroll to position [408, 0]
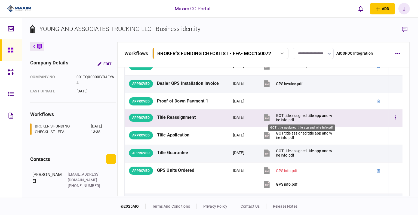
click at [284, 115] on div "GOT title assigned title app and wire info.pdf" at bounding box center [304, 117] width 57 height 9
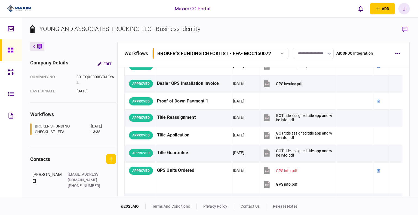
drag, startPoint x: 235, startPoint y: 27, endPoint x: 231, endPoint y: 39, distance: 12.9
click at [235, 27] on section "YOUNG AND ASSOCIATES TRUCKING LLC - Business identity" at bounding box center [220, 33] width 380 height 18
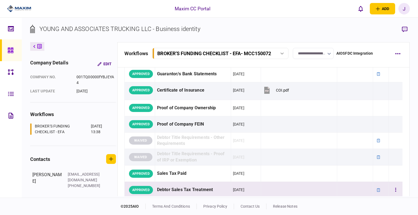
scroll to position [136, 0]
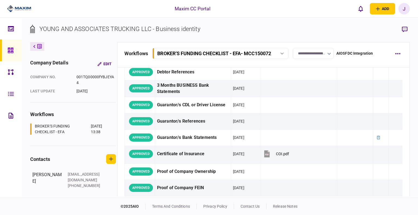
click at [17, 45] on link at bounding box center [11, 50] width 22 height 22
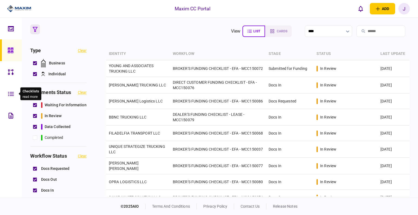
click at [9, 96] on icon at bounding box center [11, 94] width 6 height 6
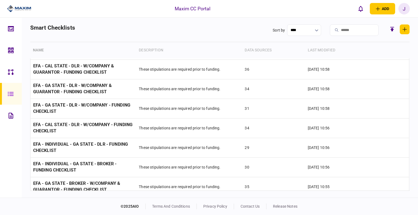
scroll to position [517, 0]
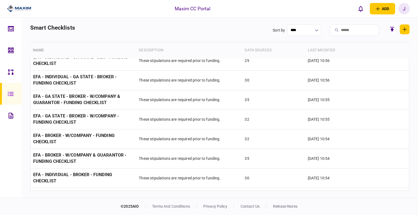
click at [7, 75] on link at bounding box center [11, 72] width 22 height 22
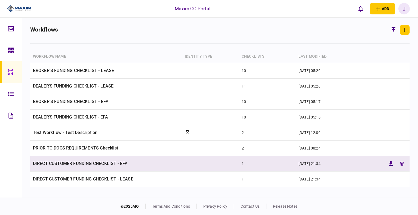
click at [73, 164] on td "DIRECT CUSTOMER FUNDING CHECKLIST - EFA" at bounding box center [106, 164] width 152 height 16
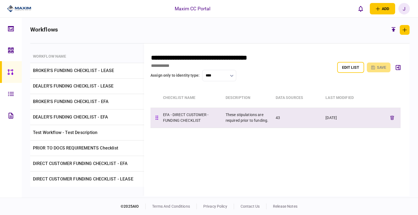
click at [176, 121] on div "EFA - DIRECT CUSTOMER - FUNDING CHECKLIST" at bounding box center [194, 117] width 63 height 11
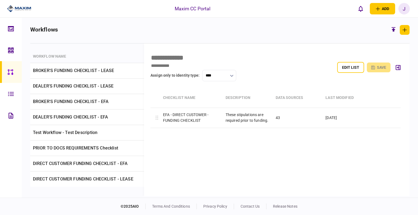
click at [8, 92] on icon at bounding box center [11, 94] width 6 height 6
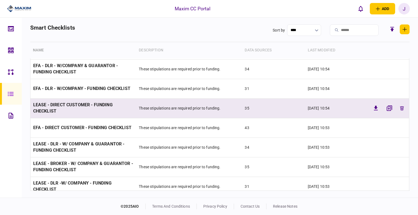
scroll to position [653, 0]
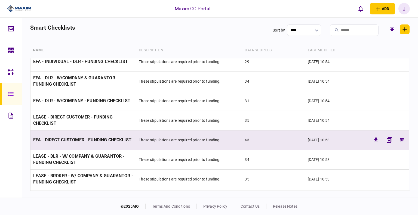
click at [67, 137] on span "EFA - DIRECT CUSTOMER - FUNDING CHECKLIST" at bounding box center [82, 139] width 98 height 5
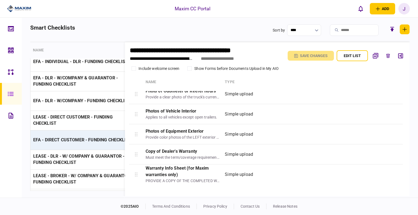
scroll to position [762, 0]
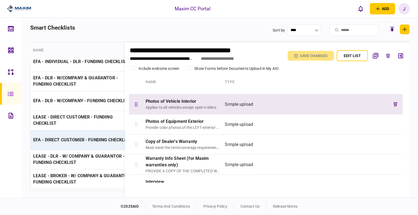
click at [190, 103] on div "Photos of Vehicle Interior" at bounding box center [183, 101] width 75 height 7
click at [395, 105] on icon "button" at bounding box center [396, 104] width 4 height 4
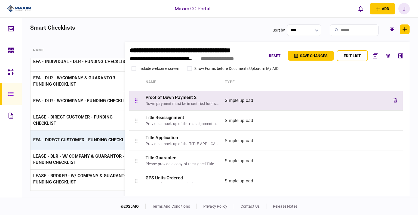
scroll to position [572, 0]
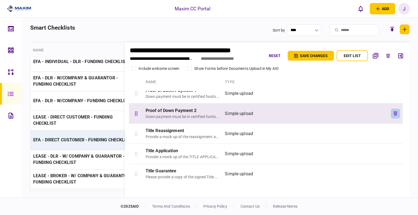
click at [395, 113] on icon "button" at bounding box center [396, 114] width 4 height 4
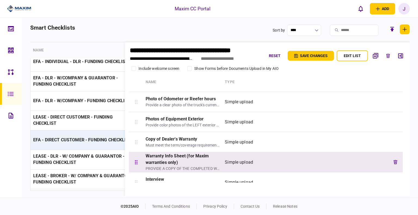
scroll to position [734, 0]
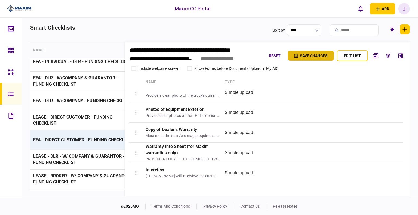
click at [318, 56] on button "Save changes" at bounding box center [311, 56] width 46 height 10
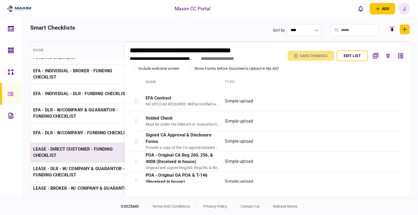
scroll to position [653, 0]
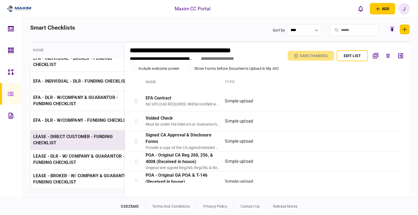
click at [59, 141] on td "LEASE - DIRECT CUSTOMER - FUNDING CHECKLIST" at bounding box center [83, 140] width 106 height 20
type input "**********"
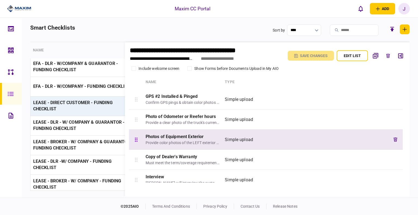
scroll to position [613, 0]
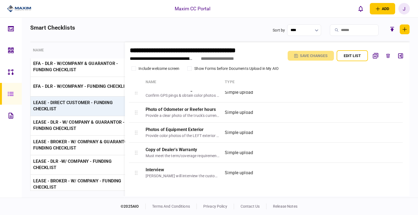
click at [10, 53] on icon at bounding box center [10, 50] width 5 height 5
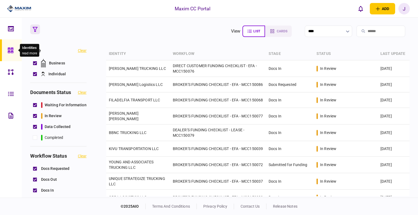
click at [9, 53] on icon at bounding box center [11, 50] width 6 height 6
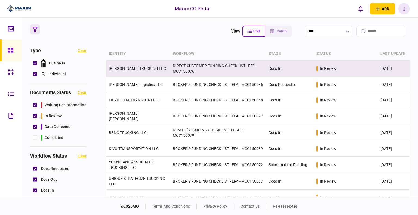
click at [130, 69] on link "[PERSON_NAME] TRUCKING LLC" at bounding box center [137, 68] width 57 height 4
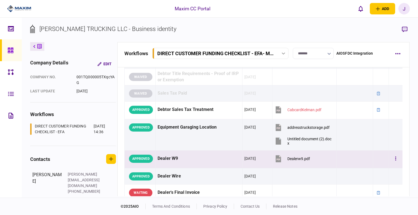
scroll to position [408, 0]
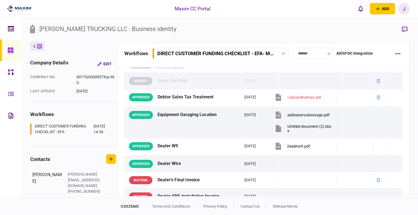
click at [13, 91] on icon at bounding box center [11, 94] width 6 height 6
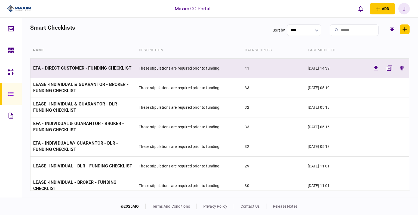
click at [74, 66] on span "EFA - DIRECT CUSTOMER - FUNDING CHECKLIST" at bounding box center [82, 68] width 98 height 5
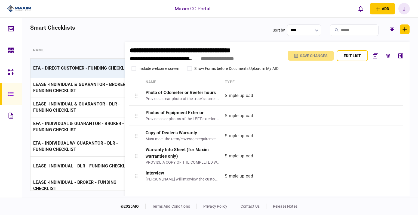
scroll to position [734, 0]
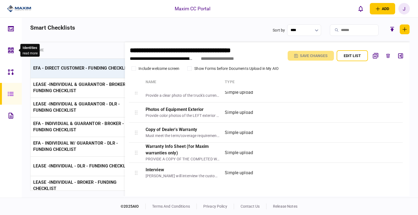
click at [11, 46] on div at bounding box center [12, 50] width 9 height 22
